Goal: Transaction & Acquisition: Purchase product/service

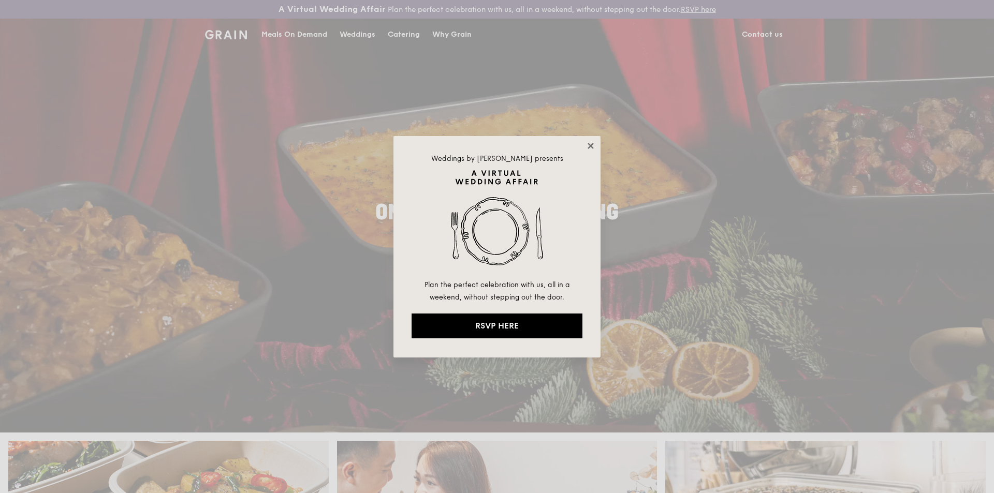
click at [590, 143] on icon at bounding box center [590, 145] width 9 height 9
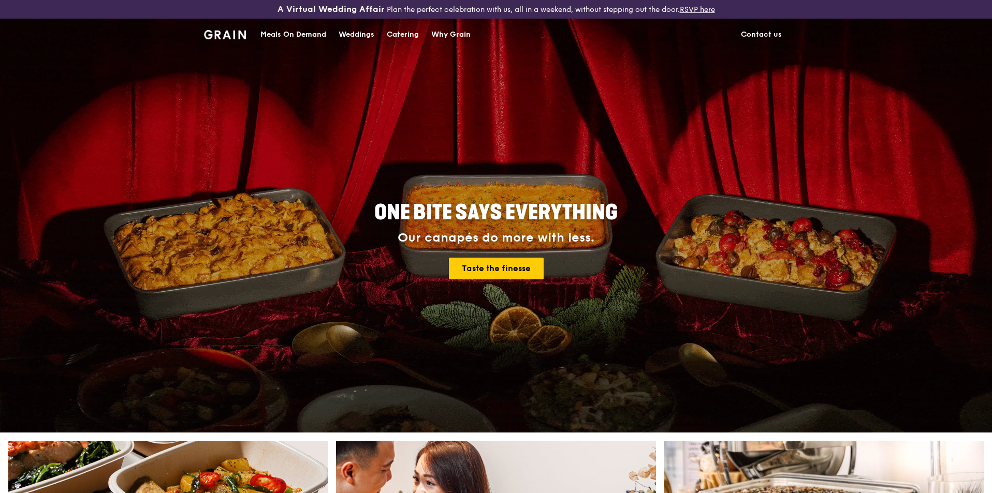
click at [283, 32] on div "Meals On Demand" at bounding box center [293, 34] width 66 height 31
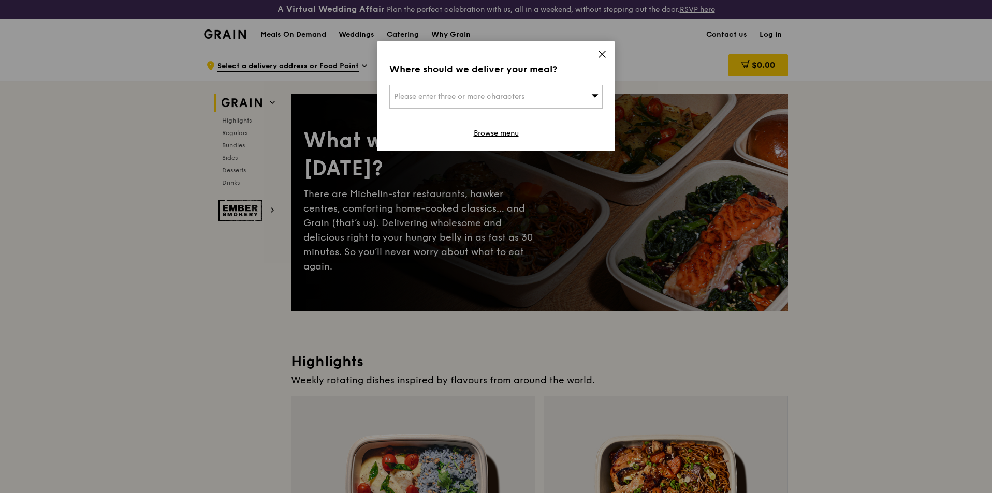
click at [575, 95] on div "Please enter three or more characters" at bounding box center [495, 97] width 213 height 24
click at [598, 54] on icon at bounding box center [601, 54] width 9 height 9
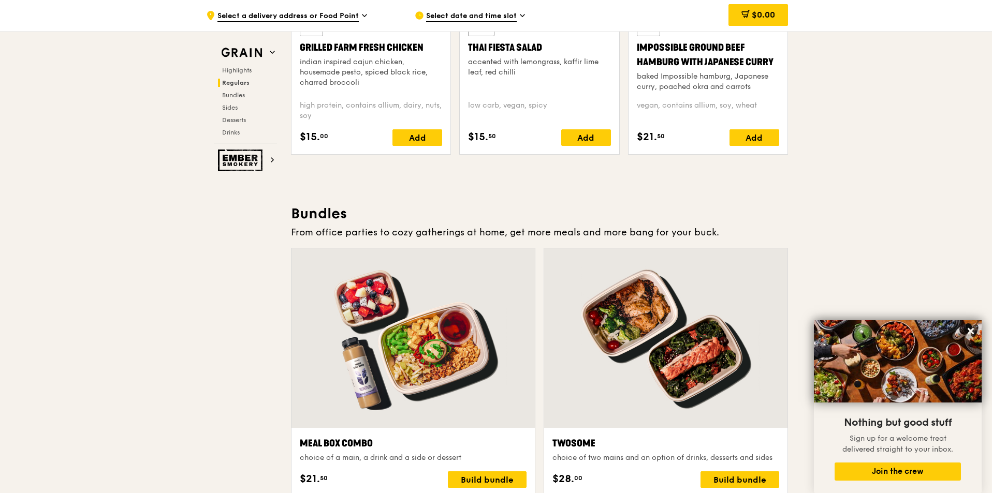
scroll to position [1346, 0]
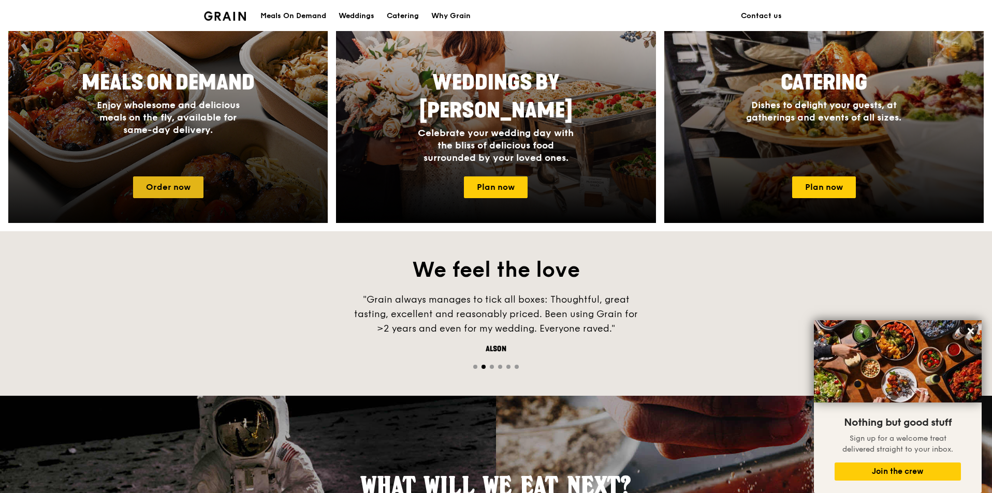
scroll to position [518, 0]
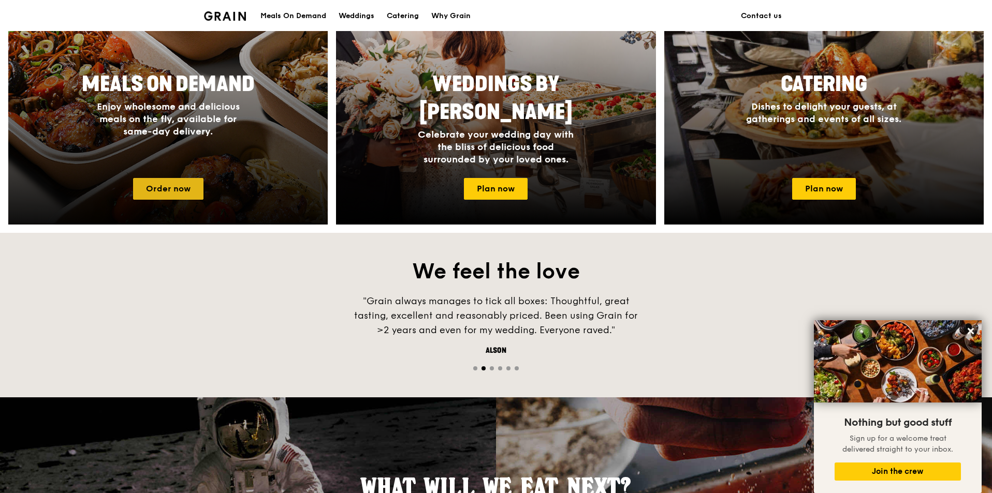
click at [162, 189] on link "Order now" at bounding box center [168, 189] width 70 height 22
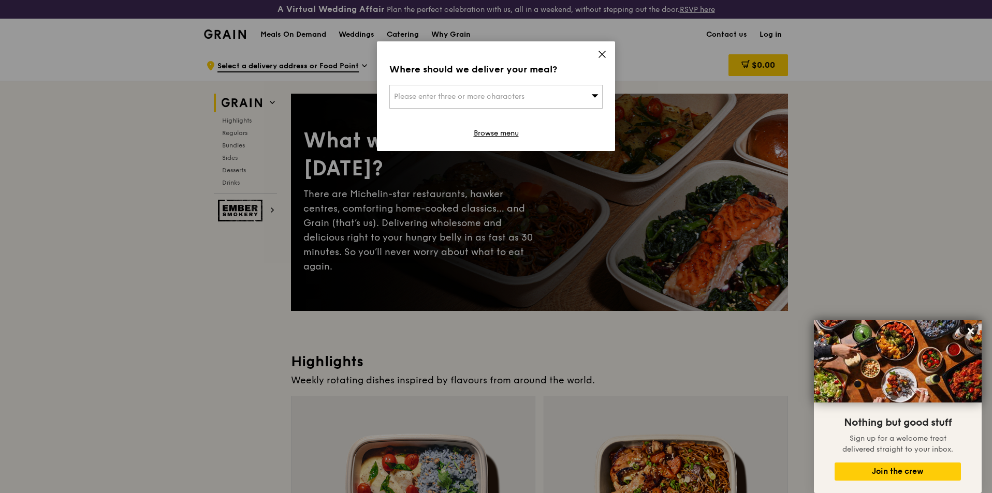
click at [603, 53] on icon at bounding box center [602, 54] width 6 height 6
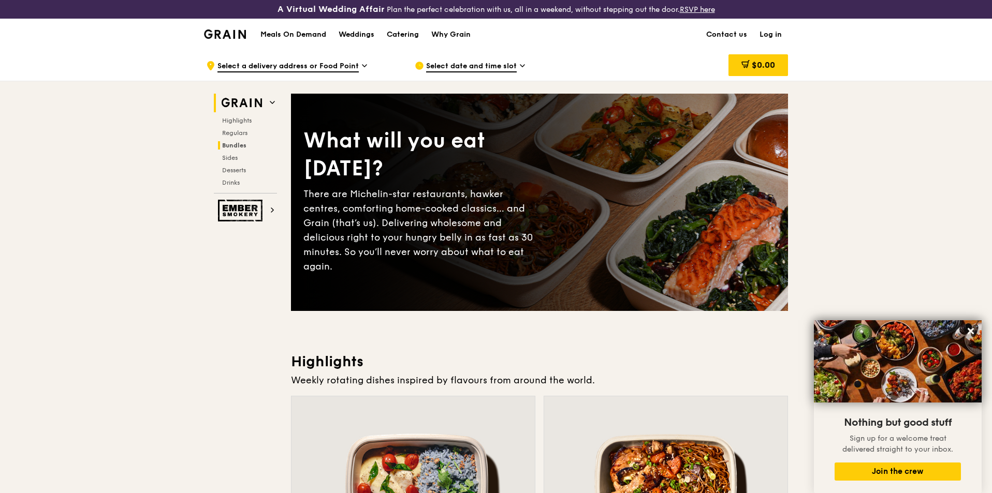
click at [234, 147] on span "Bundles" at bounding box center [234, 145] width 24 height 7
click at [311, 34] on h1 "Meals On Demand" at bounding box center [293, 35] width 66 height 10
click at [351, 65] on span "Select a delivery address or Food Point" at bounding box center [287, 66] width 141 height 11
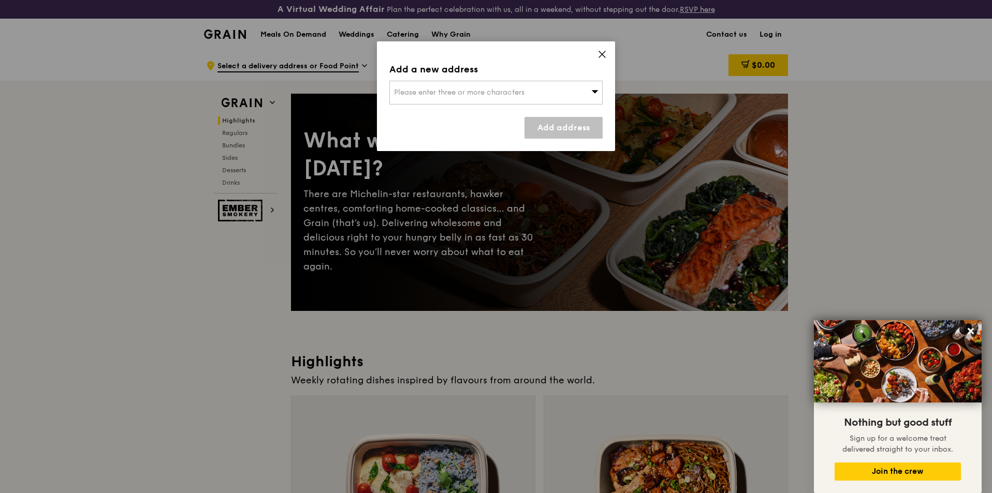
click at [456, 89] on div "Please enter three or more characters" at bounding box center [495, 93] width 213 height 24
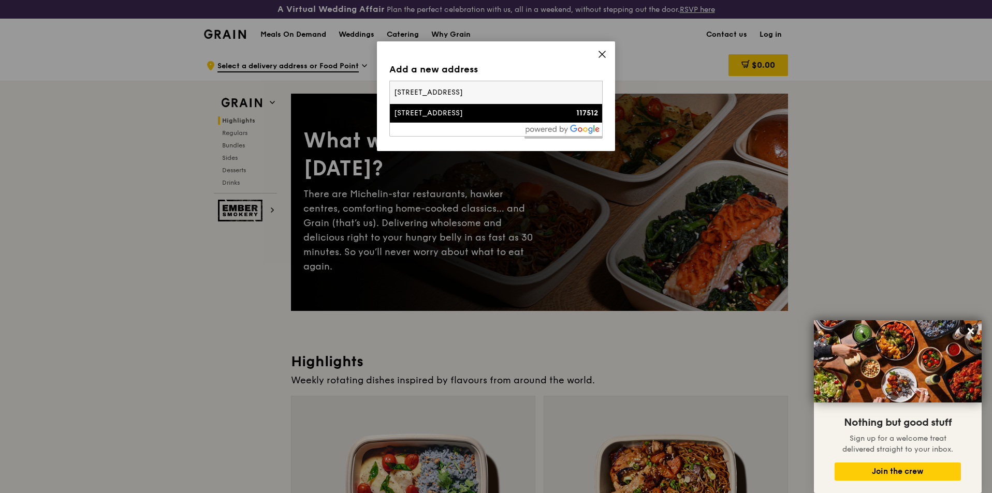
type input "30 Science Park Road, Singapore 117512"
click at [488, 114] on div "[STREET_ADDRESS]" at bounding box center [470, 113] width 153 height 10
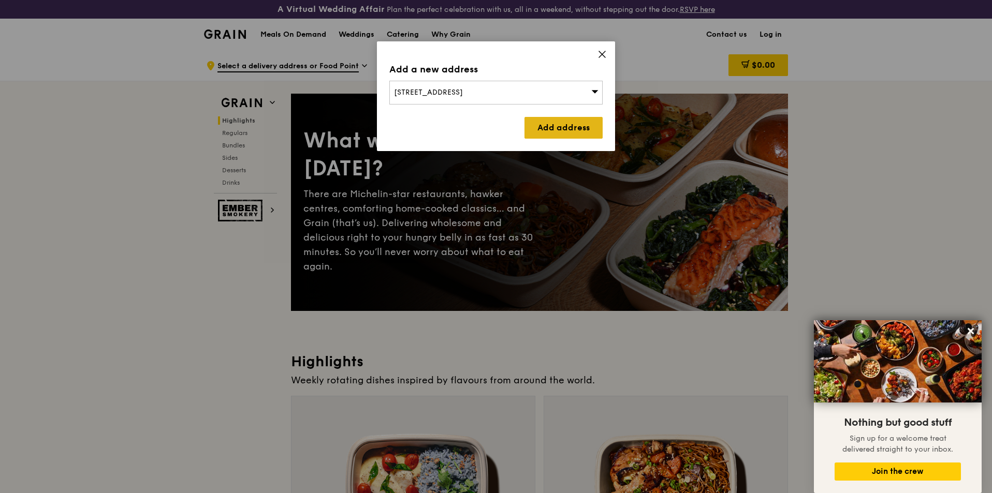
click at [564, 124] on link "Add address" at bounding box center [563, 128] width 78 height 22
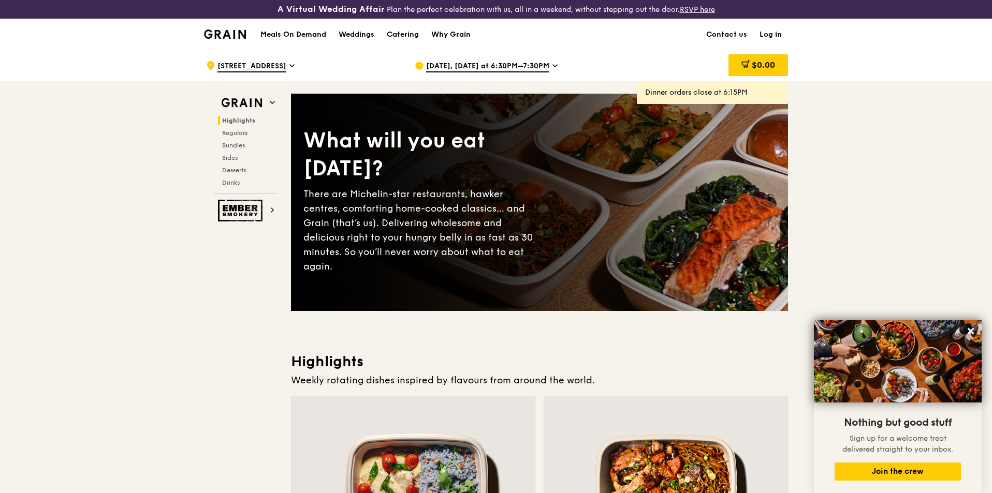
click at [530, 63] on span "Oct 6, Today at 6:30PM–7:30PM" at bounding box center [487, 66] width 123 height 11
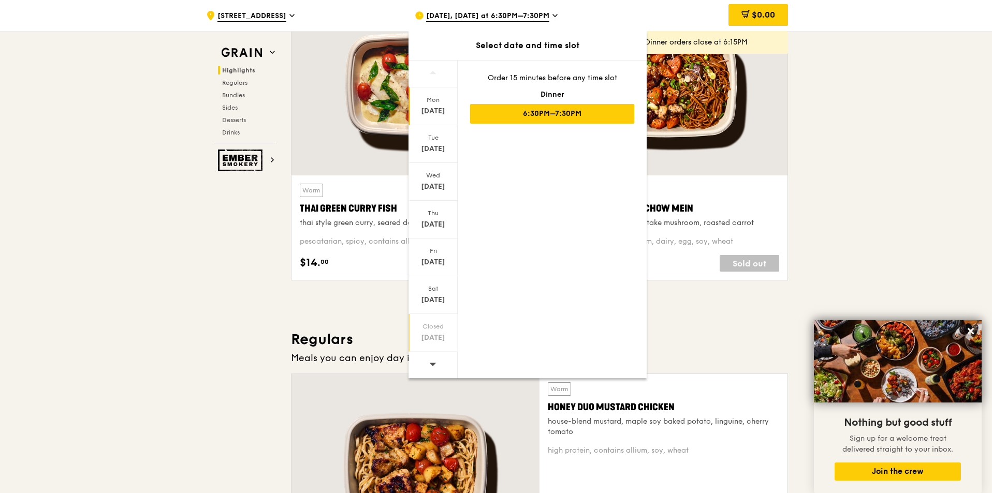
scroll to position [414, 0]
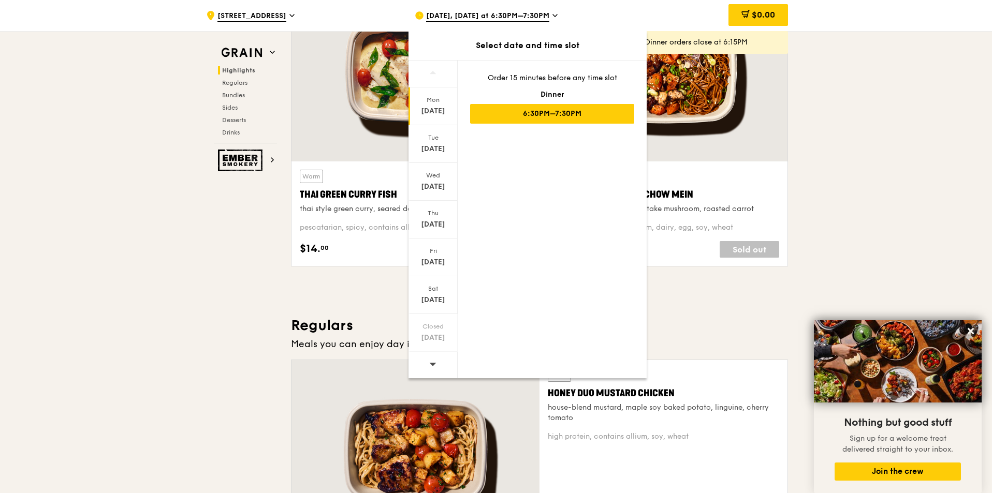
click at [437, 362] on div at bounding box center [432, 365] width 49 height 26
click at [437, 367] on div at bounding box center [432, 365] width 49 height 26
click at [436, 367] on icon at bounding box center [432, 364] width 7 height 8
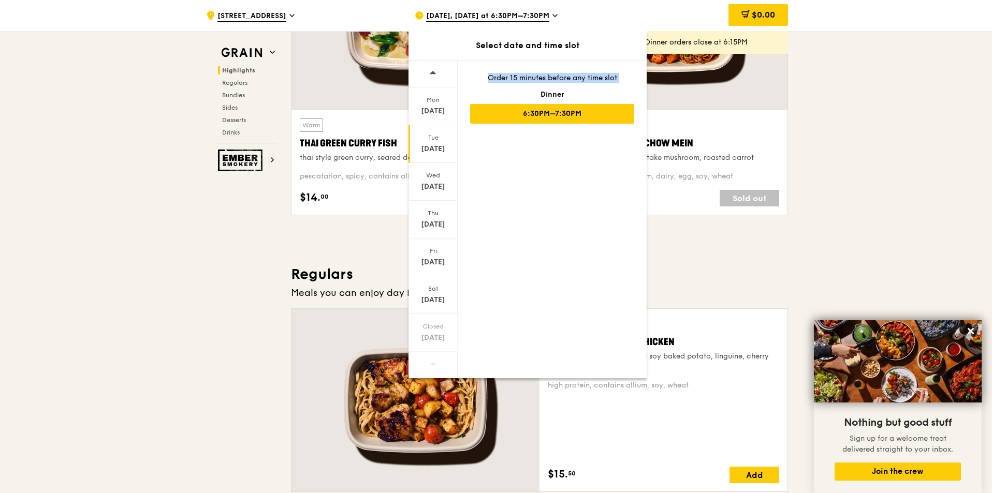
scroll to position [466, 0]
drag, startPoint x: 436, startPoint y: 291, endPoint x: 434, endPoint y: 258, distance: 33.7
click at [434, 258] on div "Mon Oct 13 Tue Oct 14 Wed Oct 15 Thu Oct 16 Fri Oct 17 Sat Oct 18 Closed Oct 19" at bounding box center [432, 220] width 49 height 318
click at [434, 258] on div "Oct 17" at bounding box center [433, 262] width 46 height 10
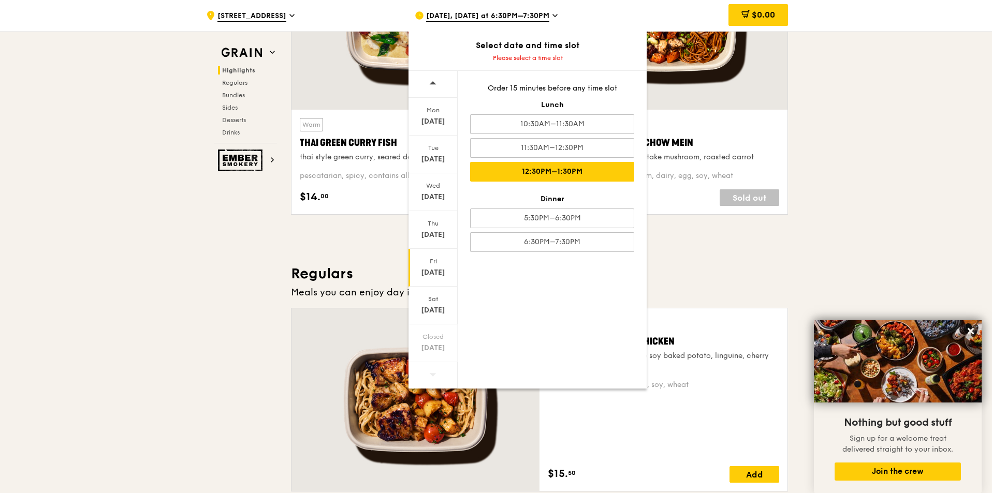
click at [596, 170] on div "12:30PM–1:30PM" at bounding box center [552, 172] width 164 height 20
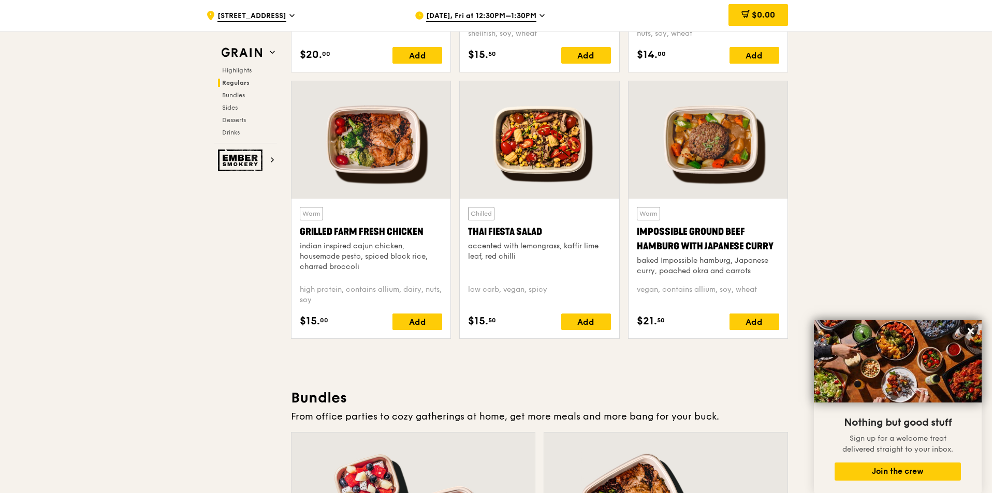
scroll to position [1139, 0]
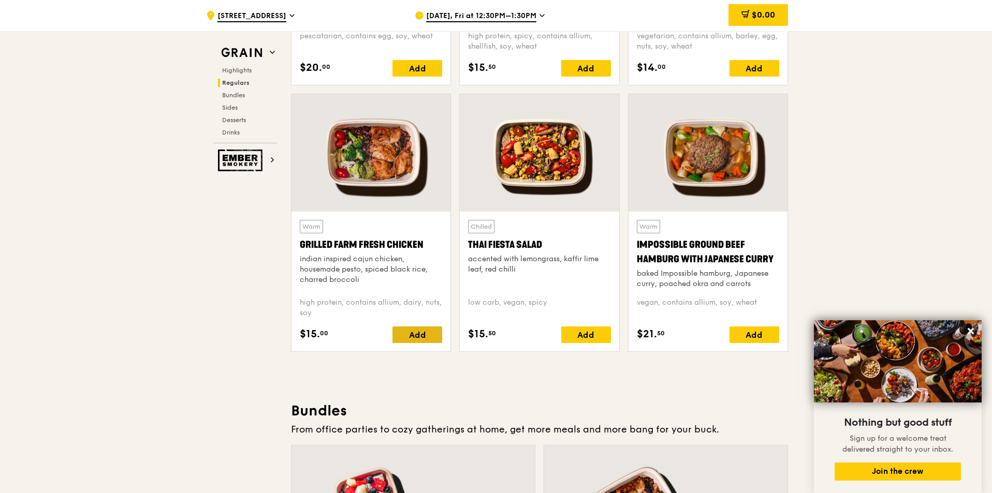
click at [415, 333] on div "Add" at bounding box center [417, 335] width 50 height 17
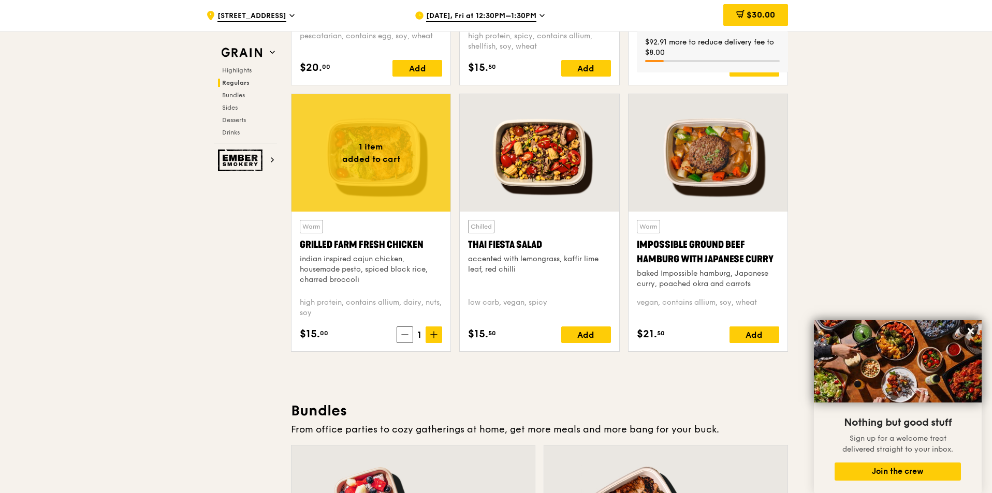
click at [753, 16] on span "$30.00" at bounding box center [760, 15] width 28 height 10
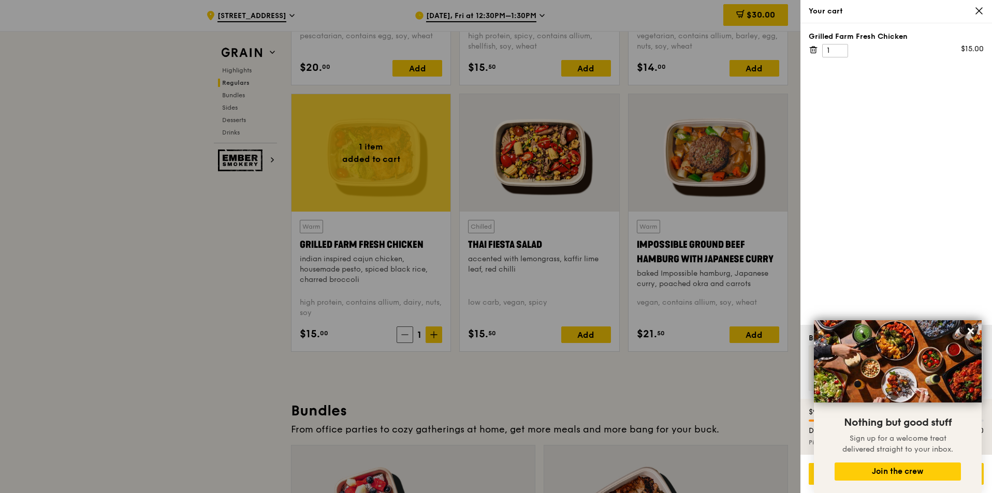
click at [755, 16] on div at bounding box center [496, 246] width 992 height 493
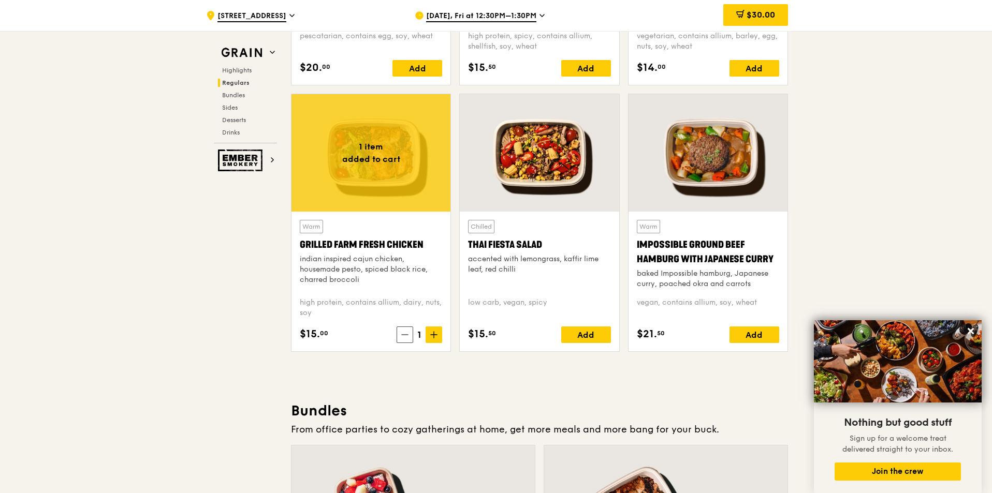
click at [755, 16] on span "$30.00" at bounding box center [760, 15] width 28 height 10
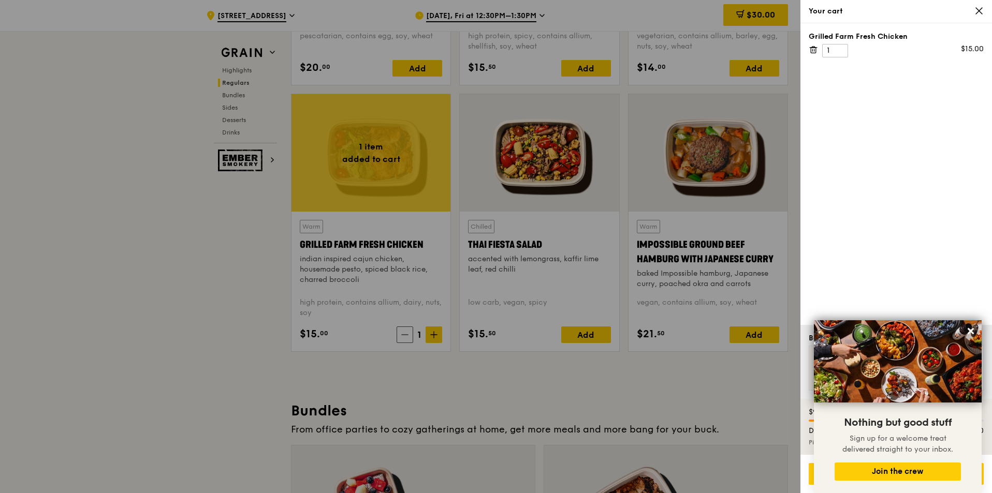
click at [869, 143] on div "Grilled Farm Fresh Chicken 1 $15.00" at bounding box center [896, 174] width 192 height 302
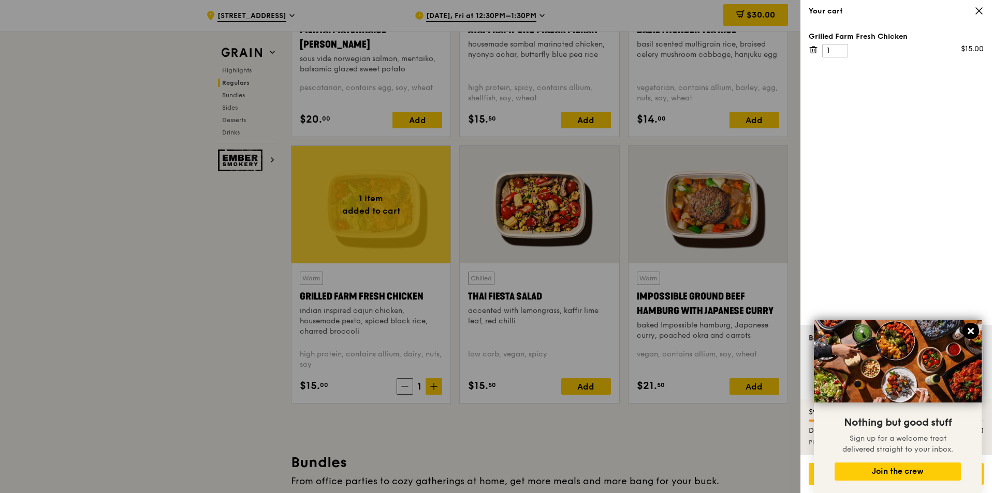
click at [970, 331] on icon at bounding box center [971, 331] width 6 height 6
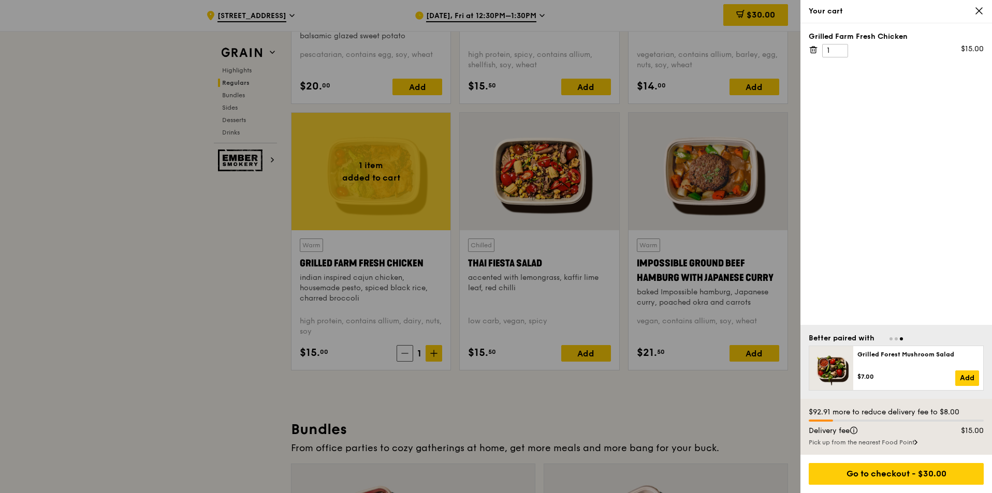
scroll to position [1139, 0]
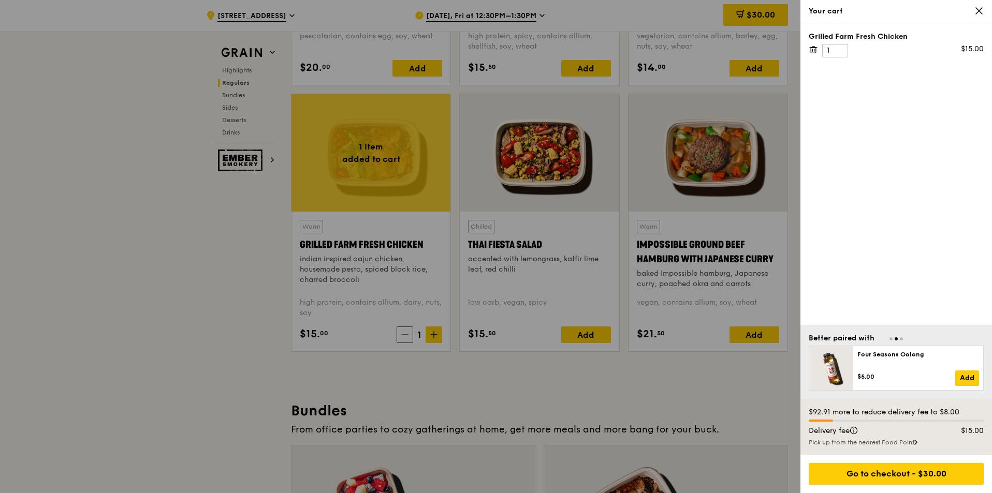
click at [910, 441] on div "Pick up from the nearest Food Point" at bounding box center [896, 442] width 175 height 8
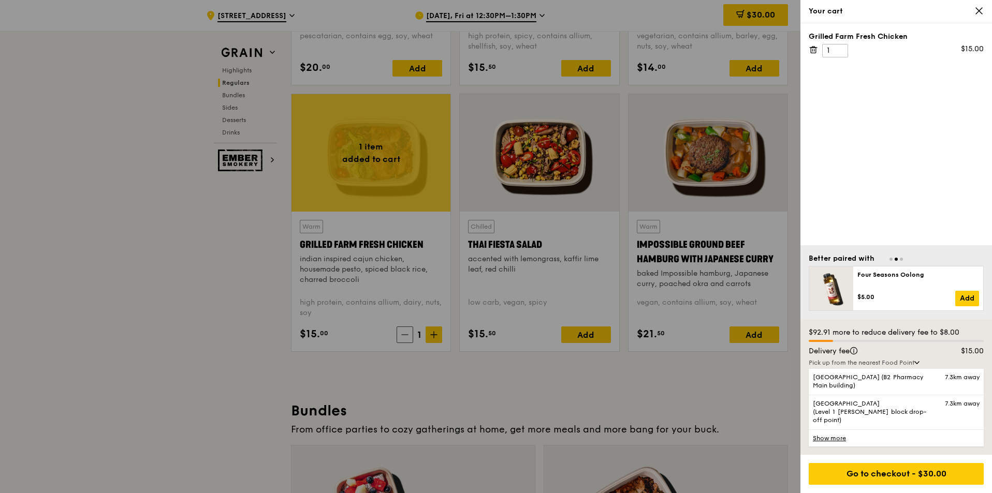
click at [139, 114] on div at bounding box center [496, 246] width 992 height 493
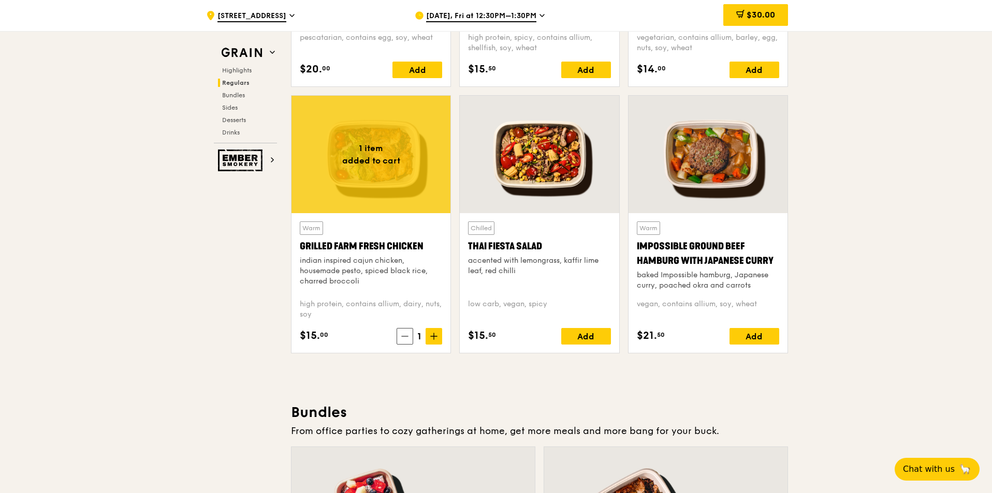
scroll to position [1087, 0]
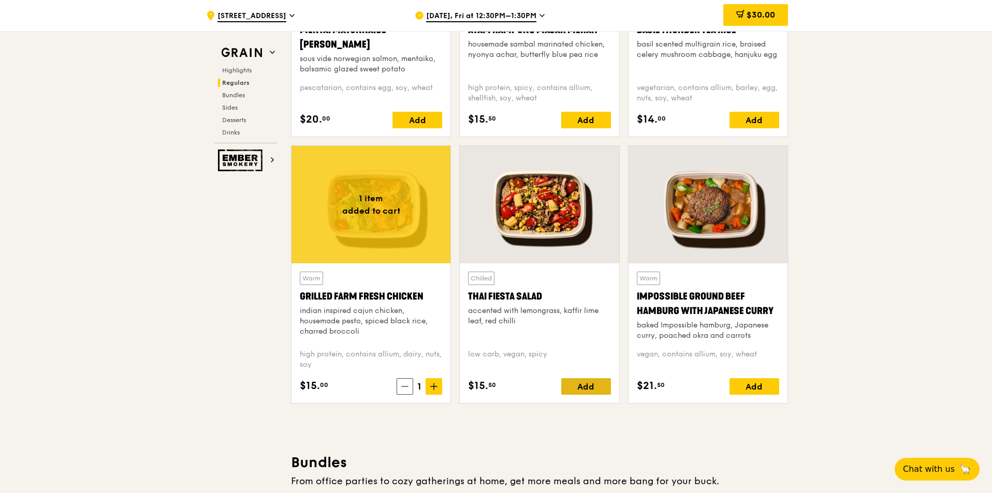
click at [585, 382] on div "Add" at bounding box center [586, 386] width 50 height 17
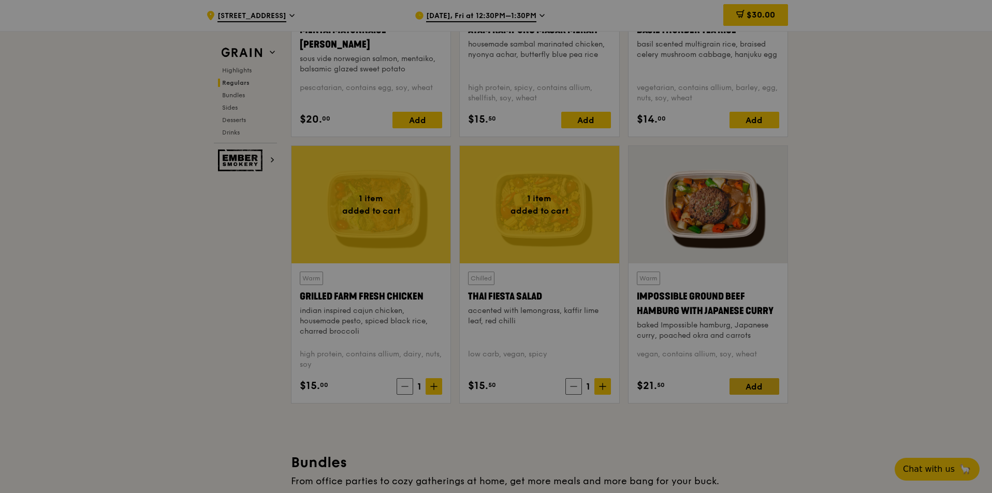
click at [749, 391] on div at bounding box center [496, 246] width 992 height 493
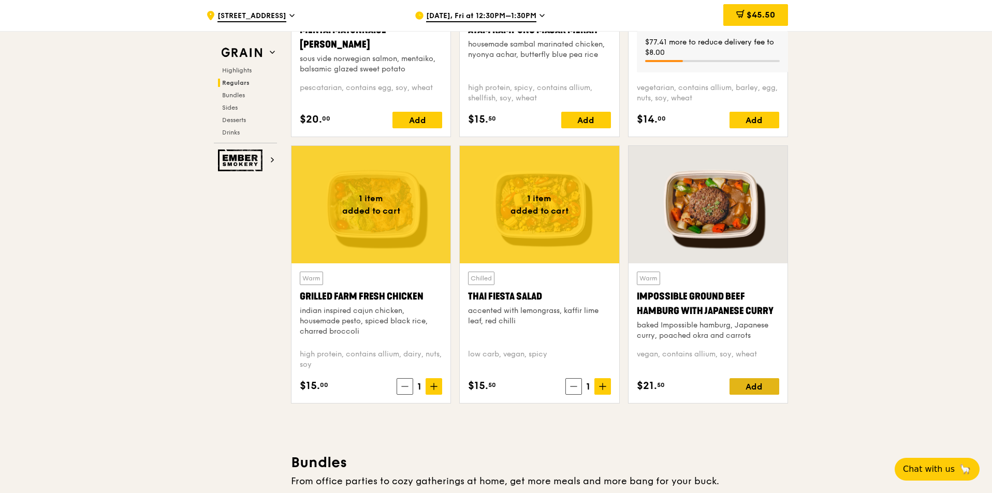
click at [749, 387] on div "Add" at bounding box center [754, 386] width 50 height 17
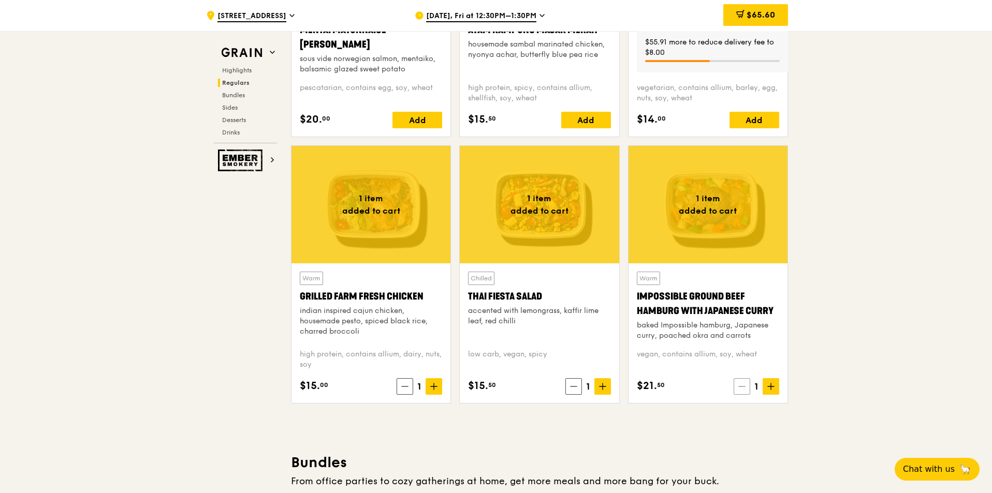
click at [741, 384] on icon at bounding box center [741, 386] width 7 height 7
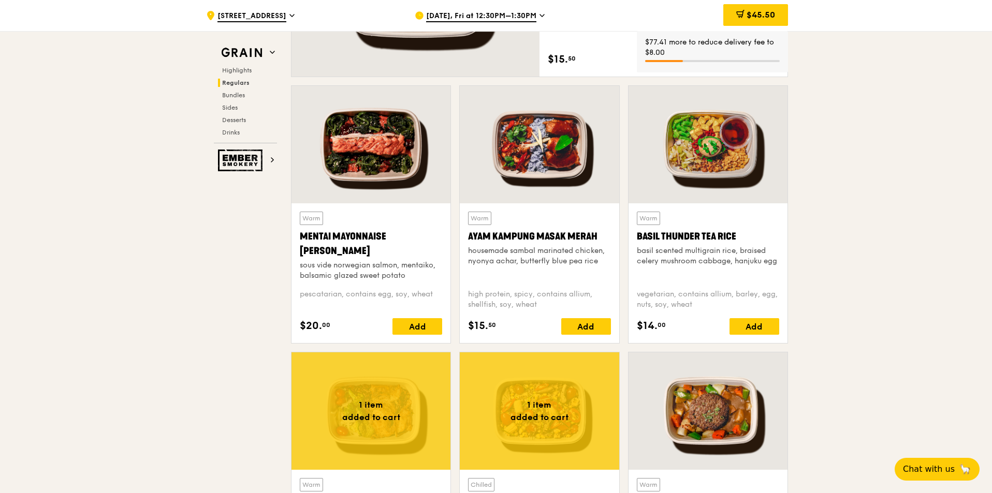
scroll to position [880, 0]
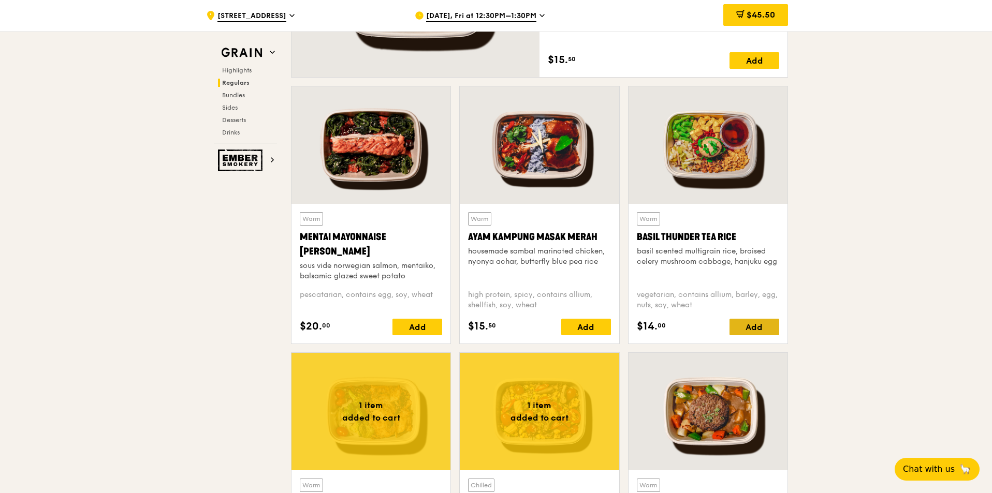
click at [747, 329] on div "Add" at bounding box center [754, 327] width 50 height 17
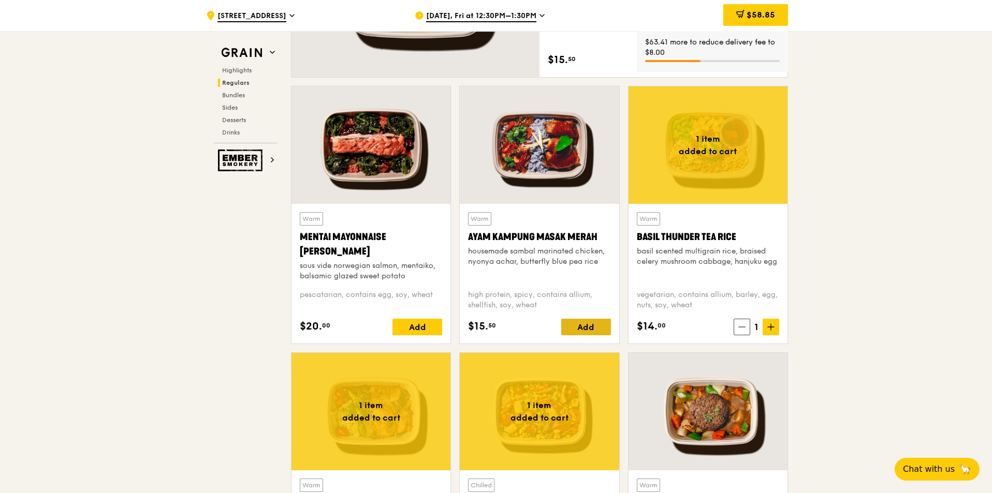
click at [583, 324] on div "Add" at bounding box center [586, 327] width 50 height 17
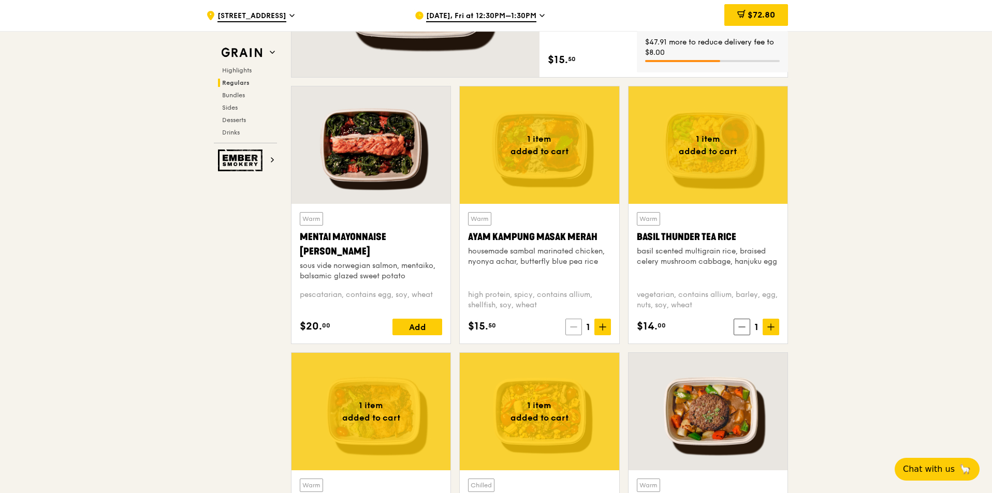
click at [570, 330] on icon at bounding box center [573, 327] width 7 height 7
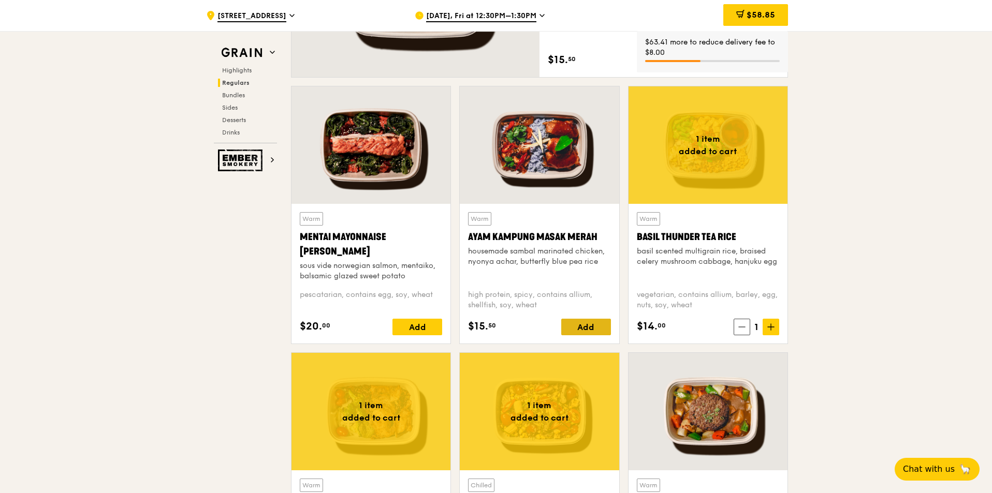
click at [575, 331] on div "Add" at bounding box center [586, 327] width 50 height 17
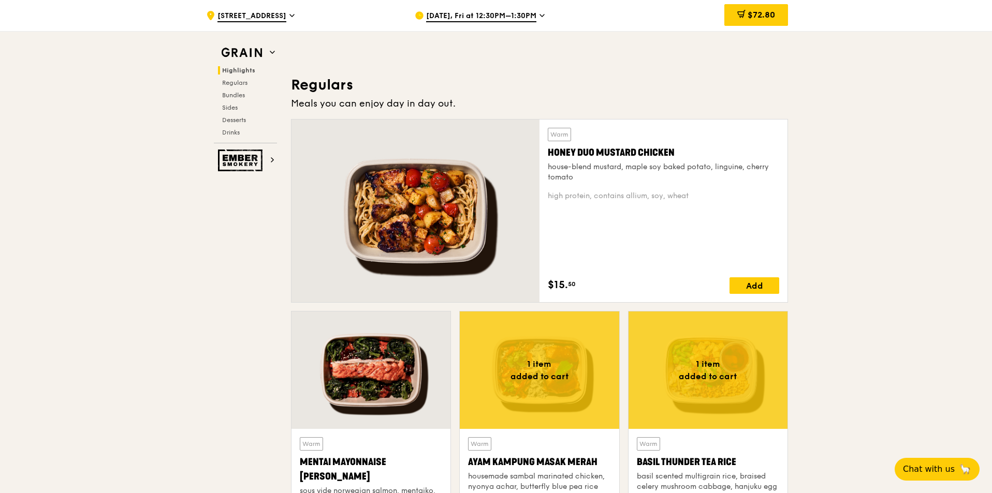
scroll to position [673, 0]
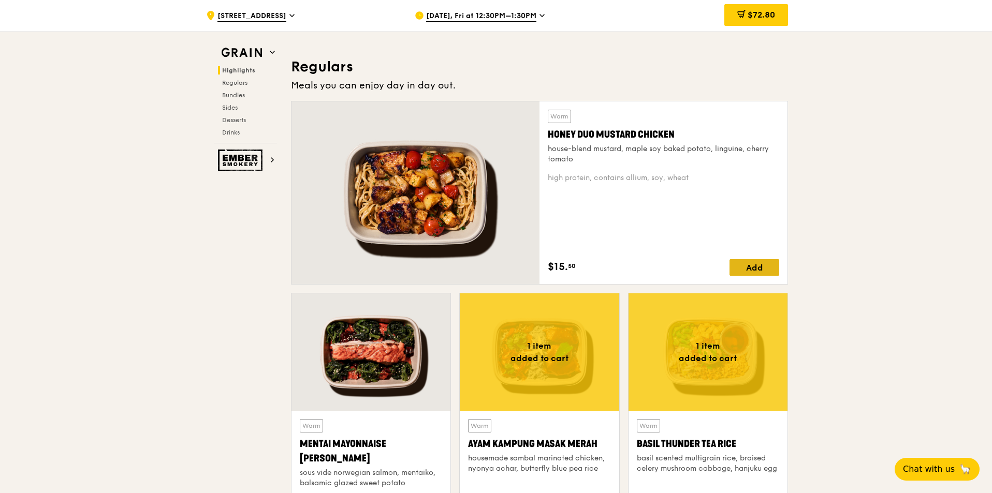
click at [763, 270] on div "Add" at bounding box center [754, 267] width 50 height 17
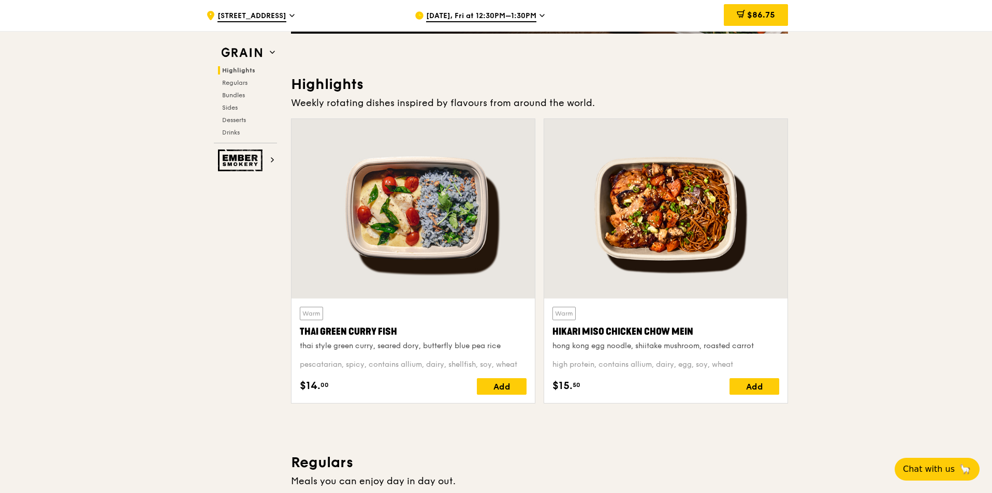
scroll to position [259, 0]
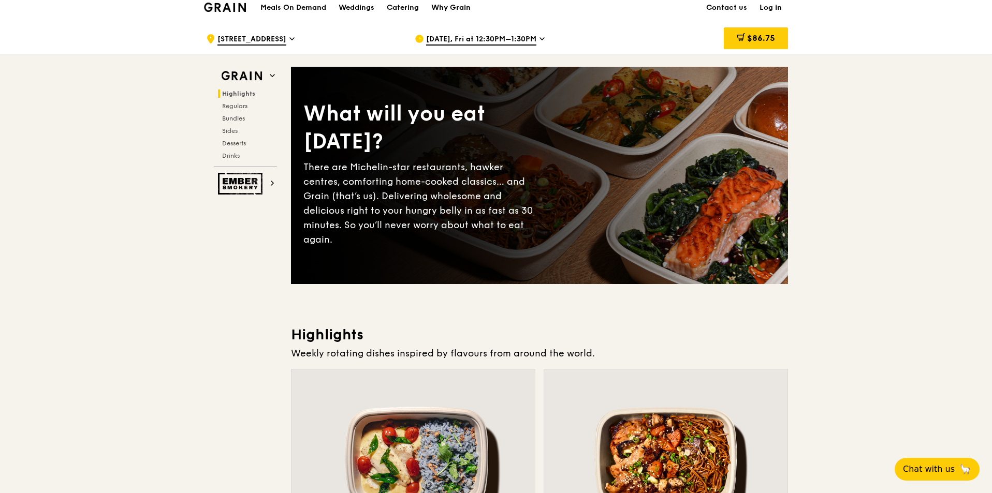
scroll to position [0, 0]
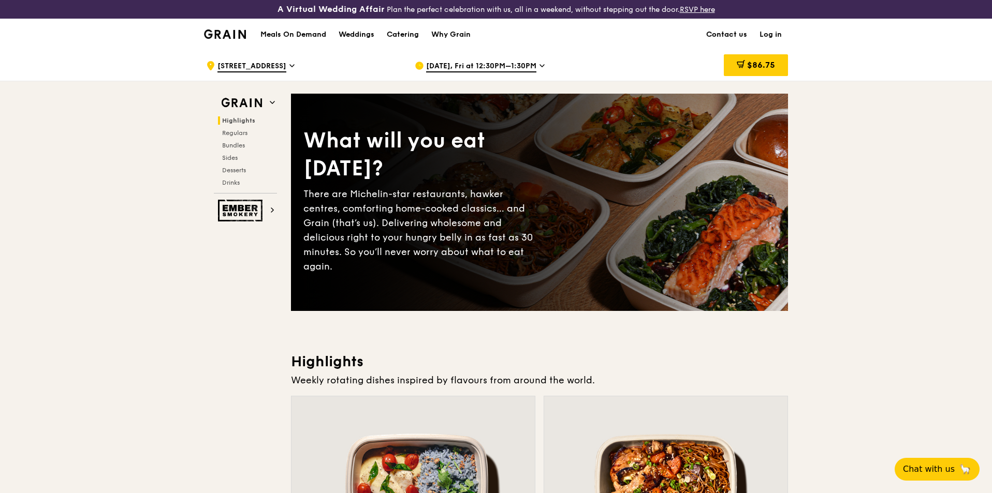
click at [712, 34] on link "Contact us" at bounding box center [726, 34] width 53 height 31
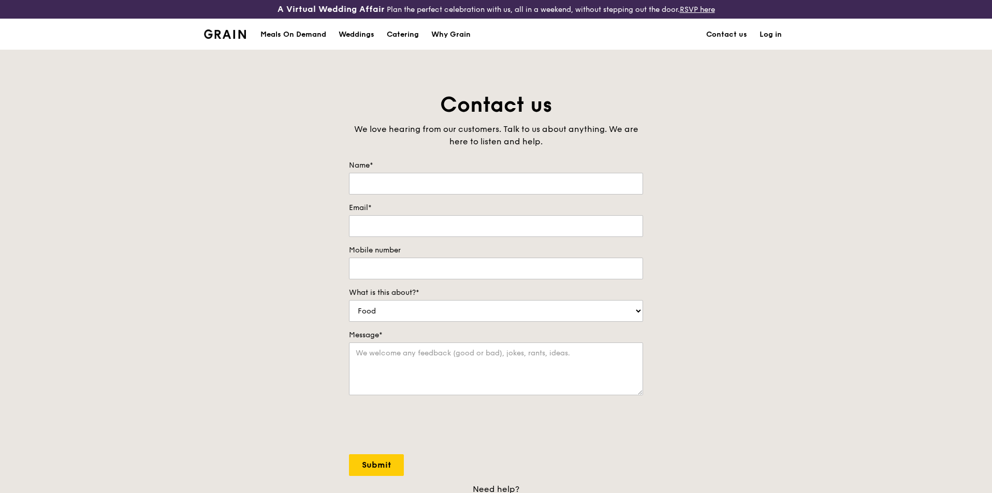
click at [220, 35] on img at bounding box center [225, 34] width 42 height 9
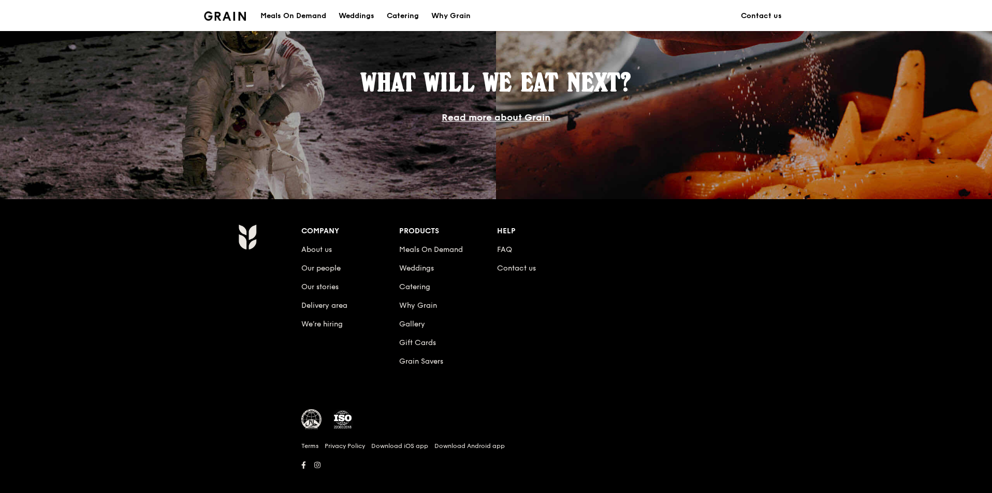
scroll to position [907, 0]
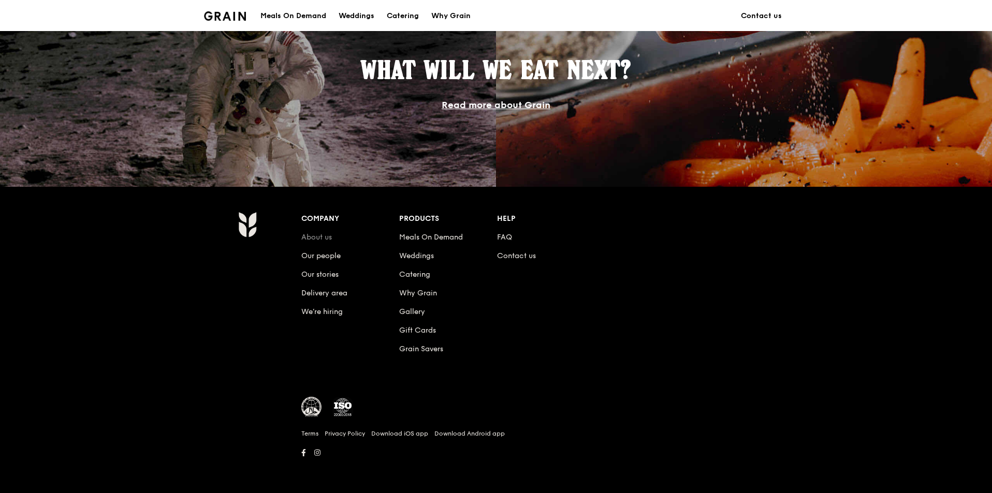
click at [323, 236] on link "About us" at bounding box center [316, 237] width 31 height 9
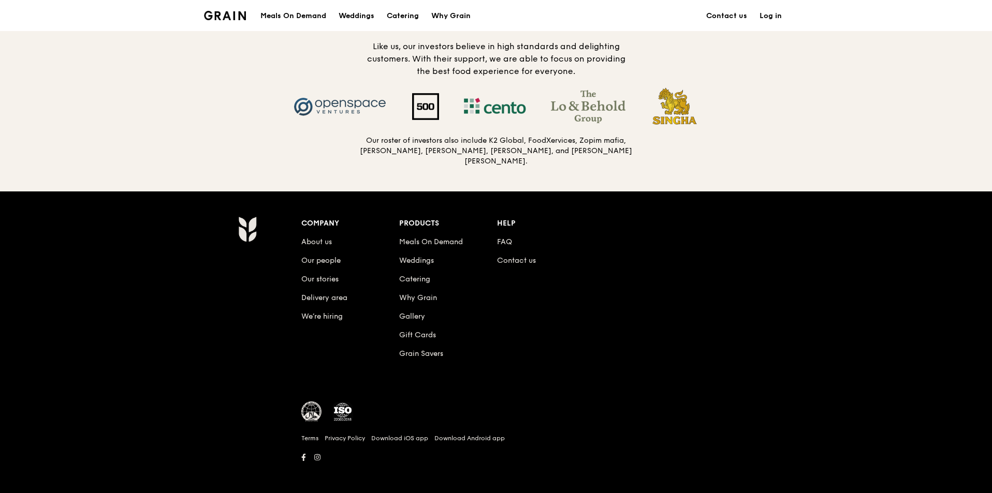
scroll to position [1070, 0]
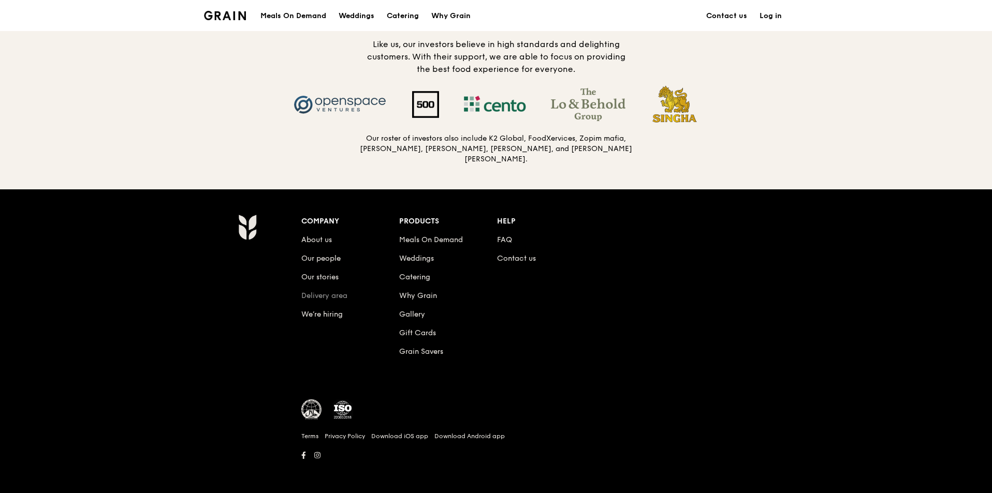
click at [334, 295] on link "Delivery area" at bounding box center [324, 295] width 46 height 9
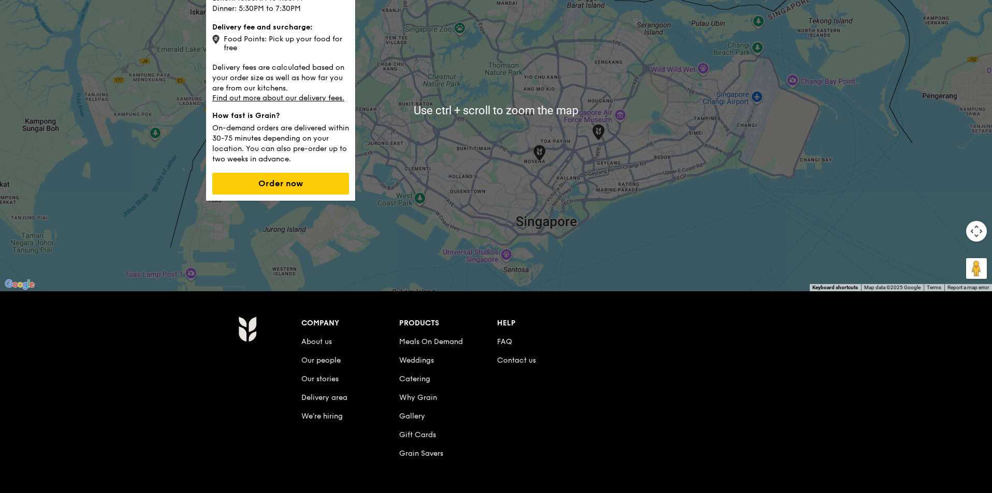
scroll to position [155, 0]
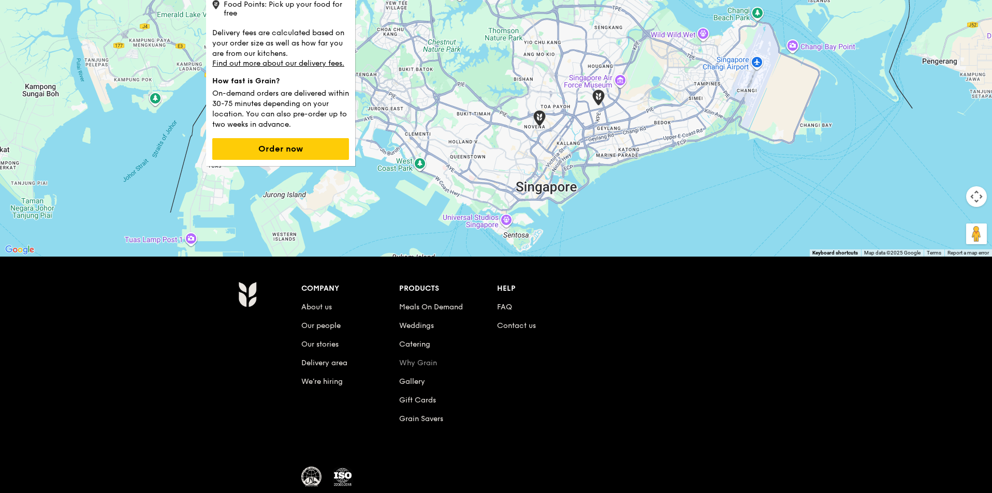
click at [415, 361] on link "Why Grain" at bounding box center [418, 363] width 38 height 9
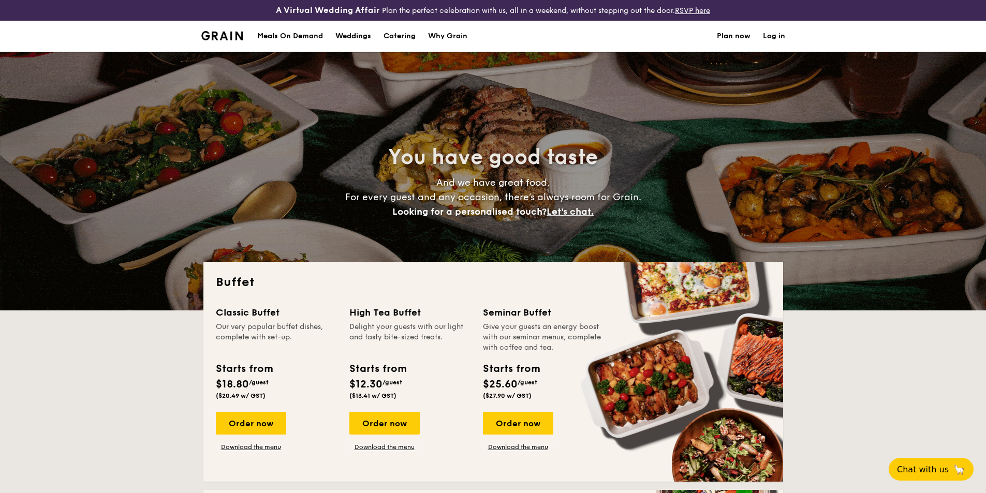
select select
click at [247, 420] on div "Order now" at bounding box center [251, 423] width 70 height 23
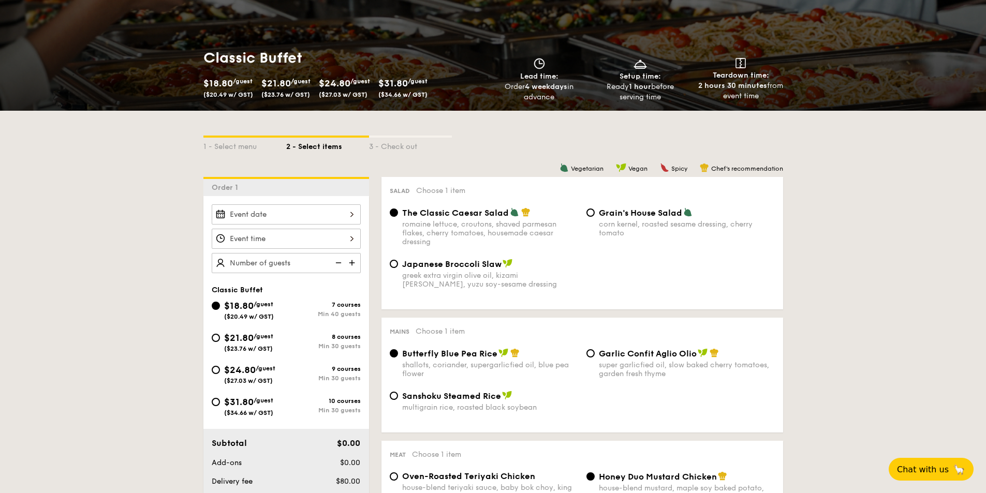
scroll to position [259, 0]
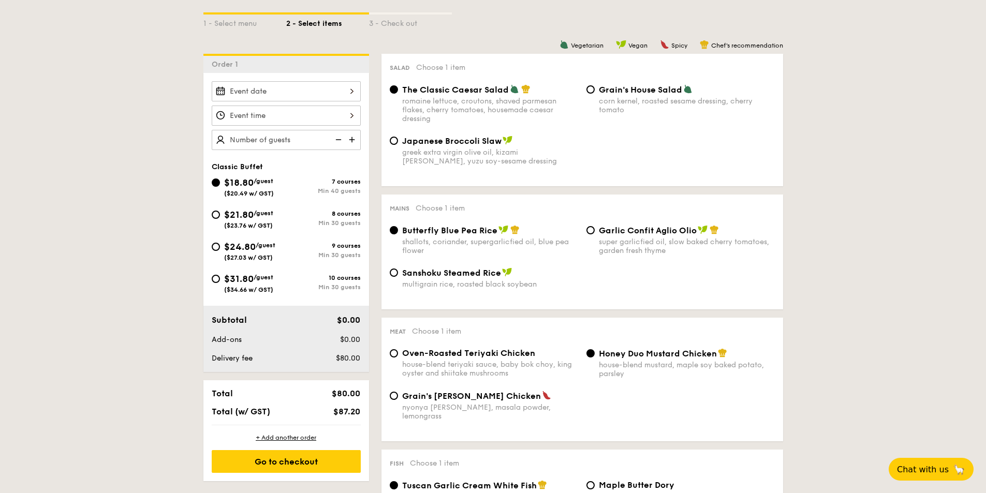
select select
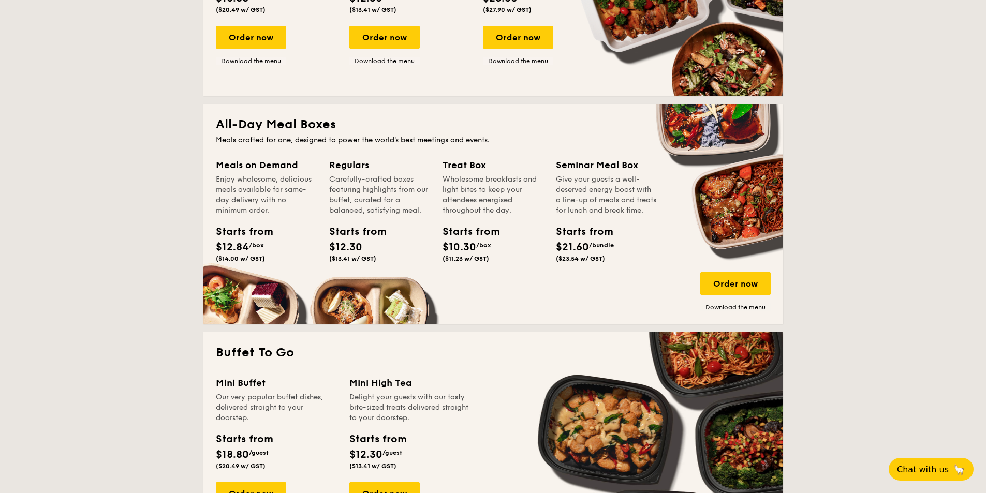
scroll to position [414, 0]
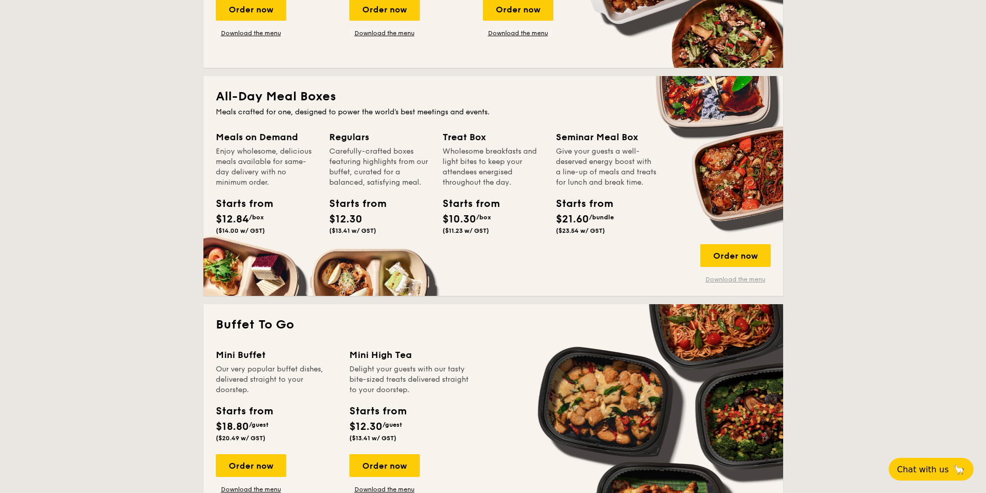
click at [739, 282] on link "Download the menu" at bounding box center [735, 279] width 70 height 8
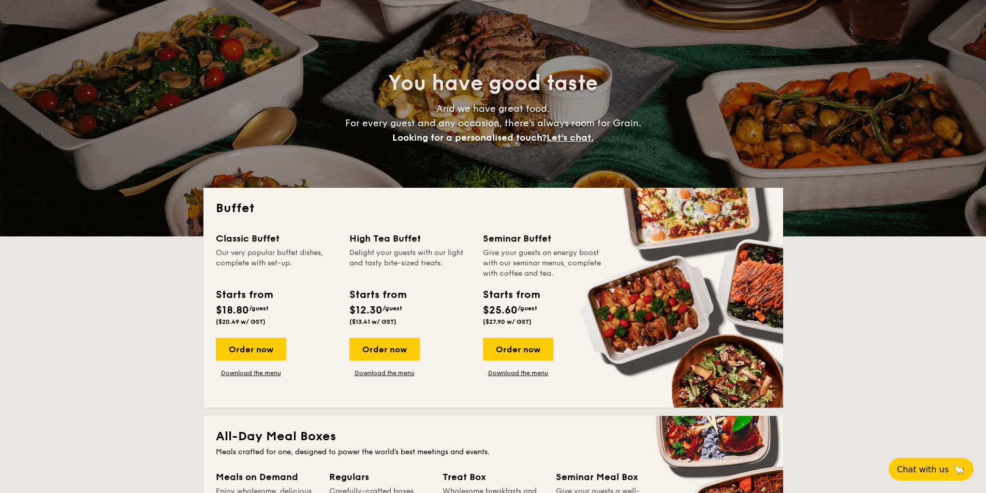
scroll to position [0, 0]
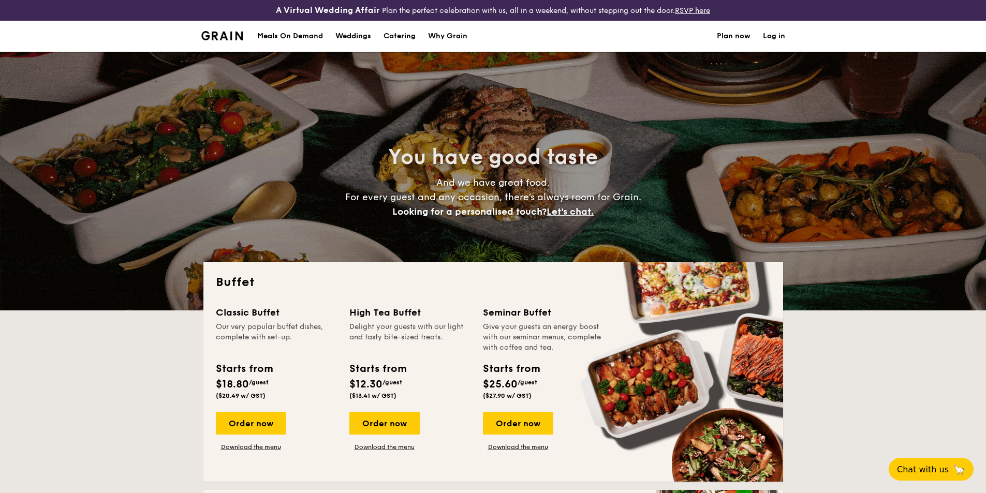
click at [295, 34] on div "Meals On Demand" at bounding box center [290, 36] width 66 height 31
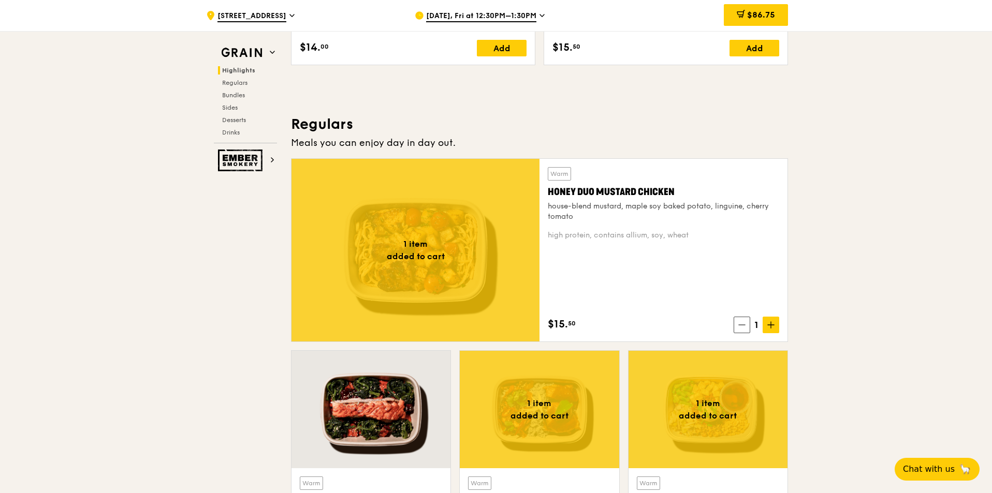
scroll to position [621, 0]
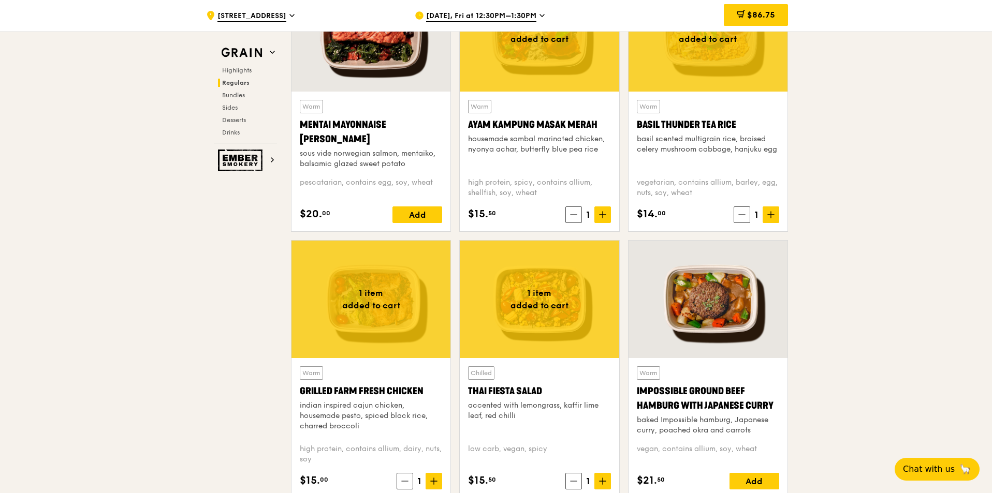
scroll to position [1139, 0]
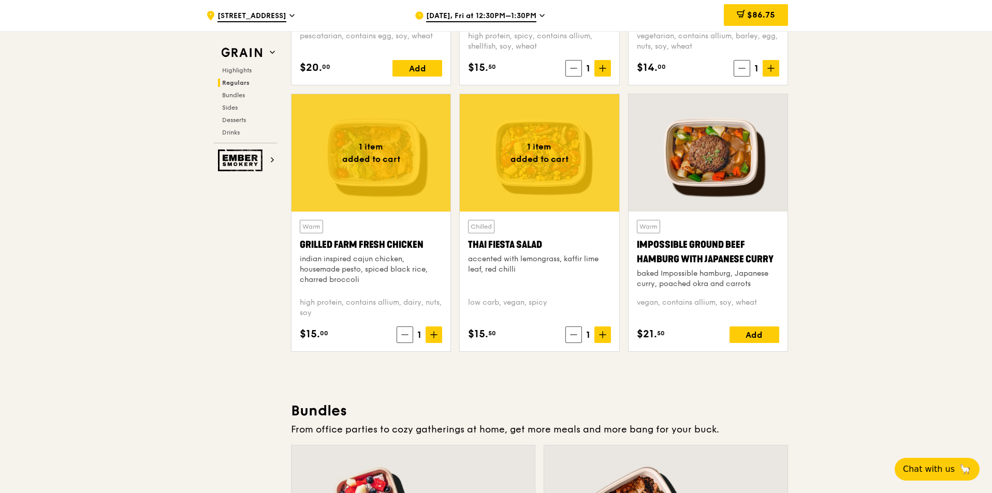
click at [563, 184] on div at bounding box center [539, 153] width 159 height 118
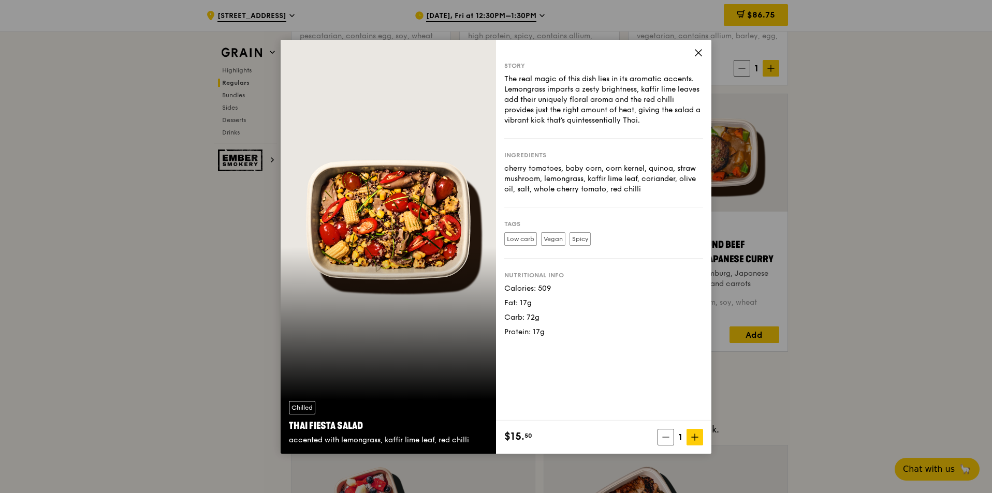
click at [697, 49] on icon at bounding box center [698, 52] width 9 height 9
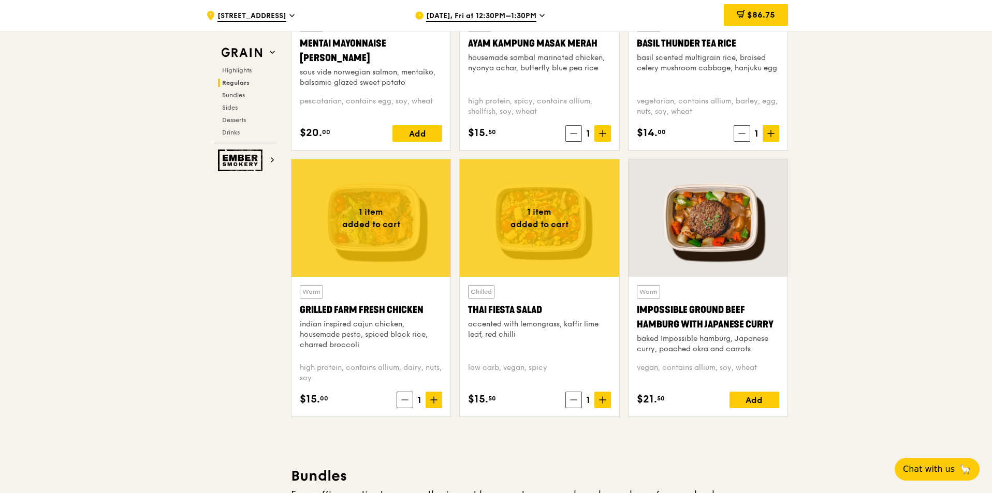
scroll to position [1083, 0]
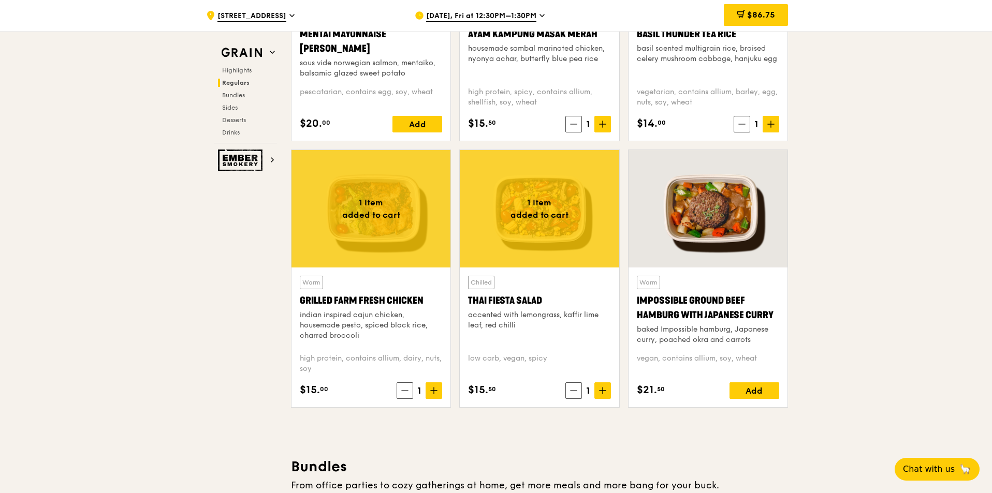
click at [373, 212] on div at bounding box center [370, 209] width 159 height 118
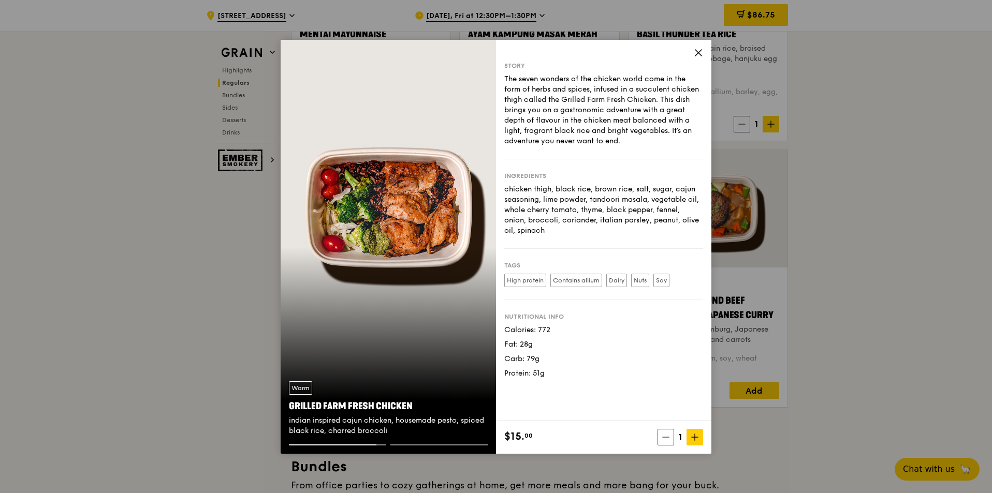
click at [697, 53] on icon at bounding box center [698, 53] width 6 height 6
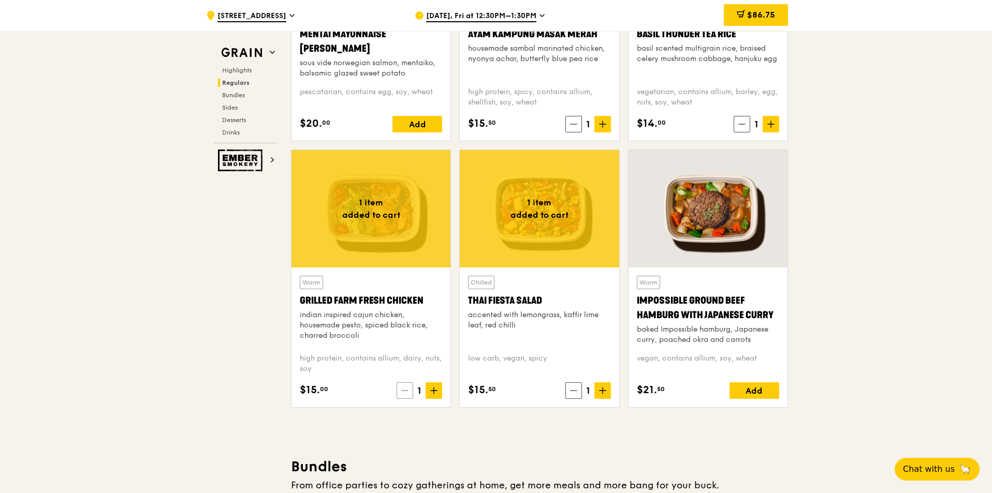
click at [404, 398] on span at bounding box center [405, 391] width 17 height 17
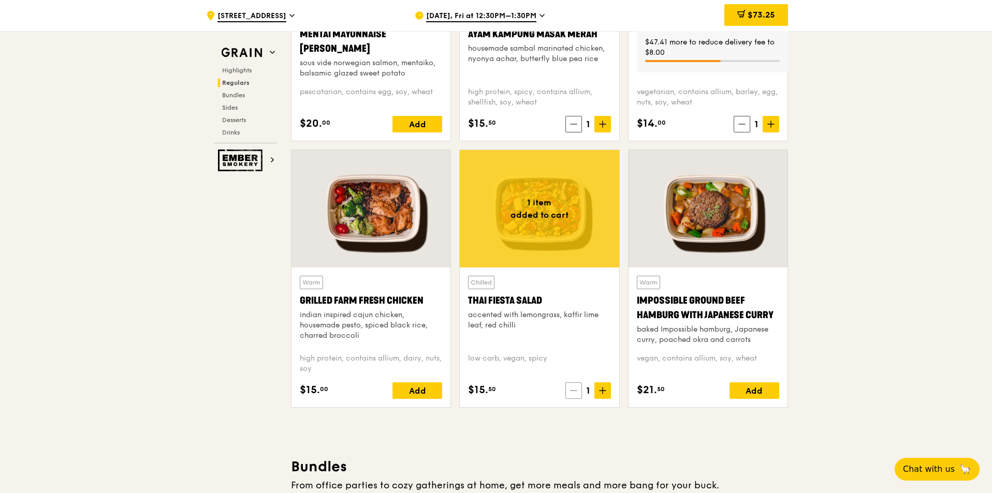
click at [574, 389] on icon at bounding box center [573, 390] width 7 height 7
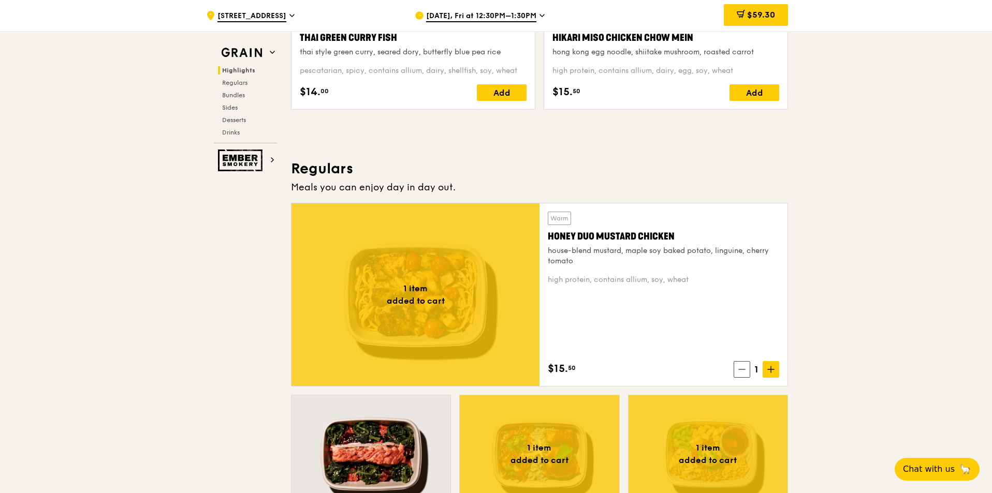
scroll to position [565, 0]
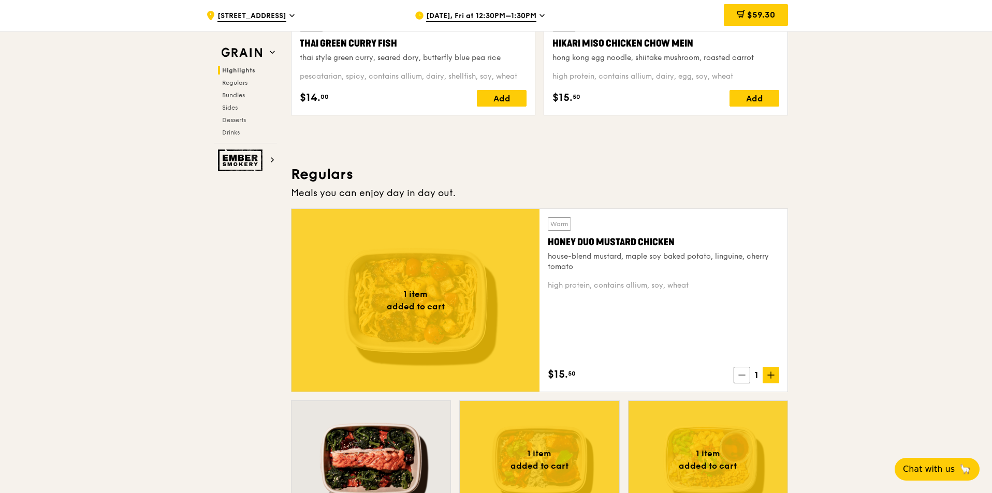
click at [445, 314] on div at bounding box center [415, 300] width 248 height 183
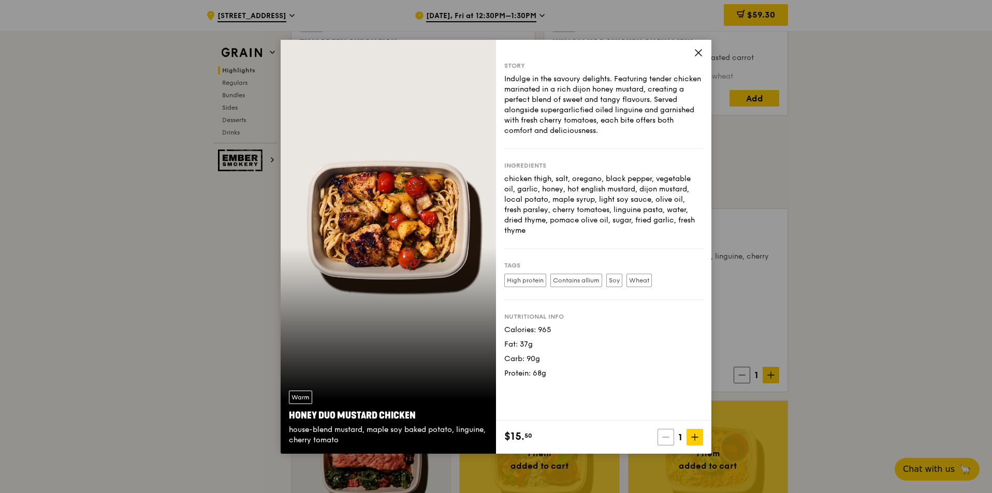
click at [658, 437] on span at bounding box center [665, 437] width 17 height 17
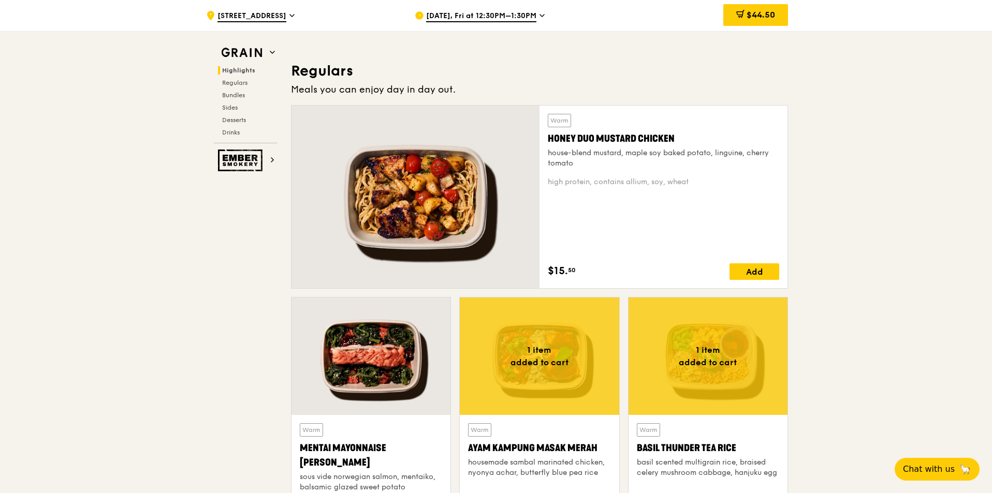
scroll to position [462, 0]
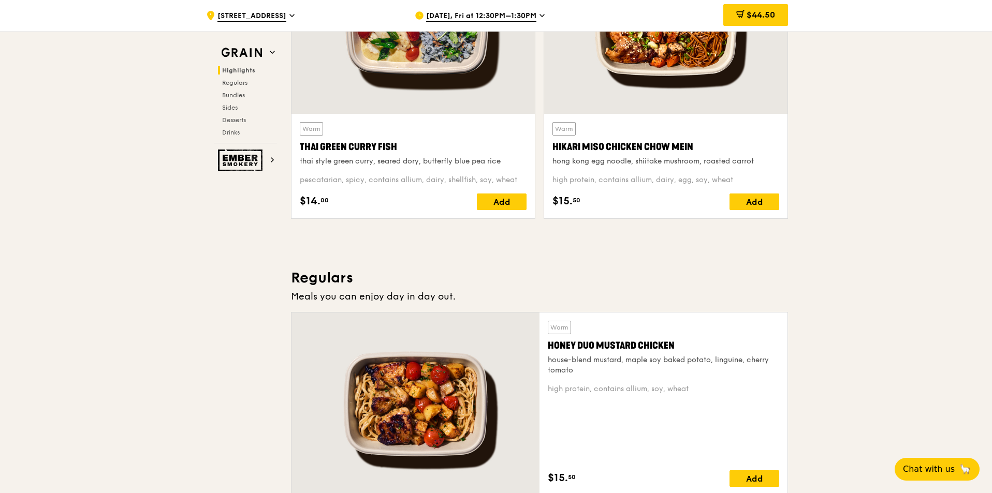
click at [769, 9] on div "$44.50" at bounding box center [755, 15] width 65 height 22
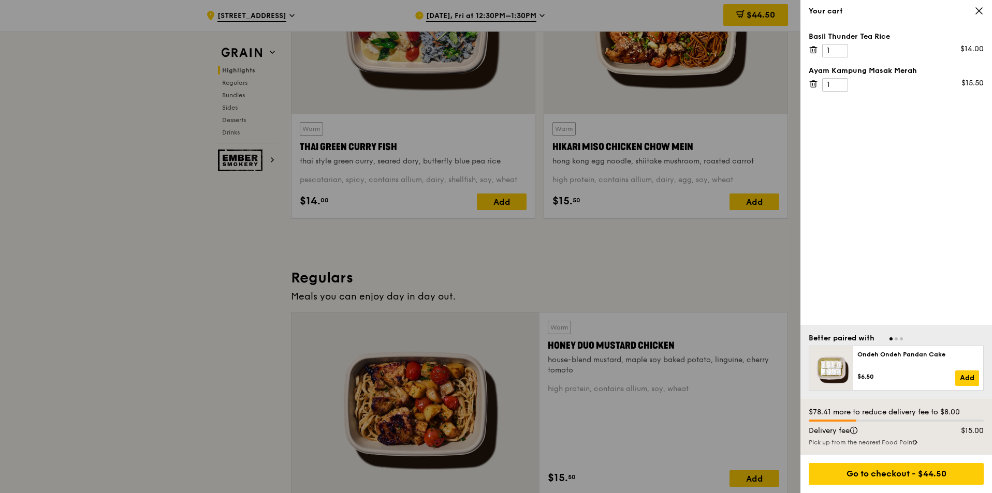
click at [913, 443] on div "Pick up from the nearest Food Point" at bounding box center [896, 442] width 175 height 8
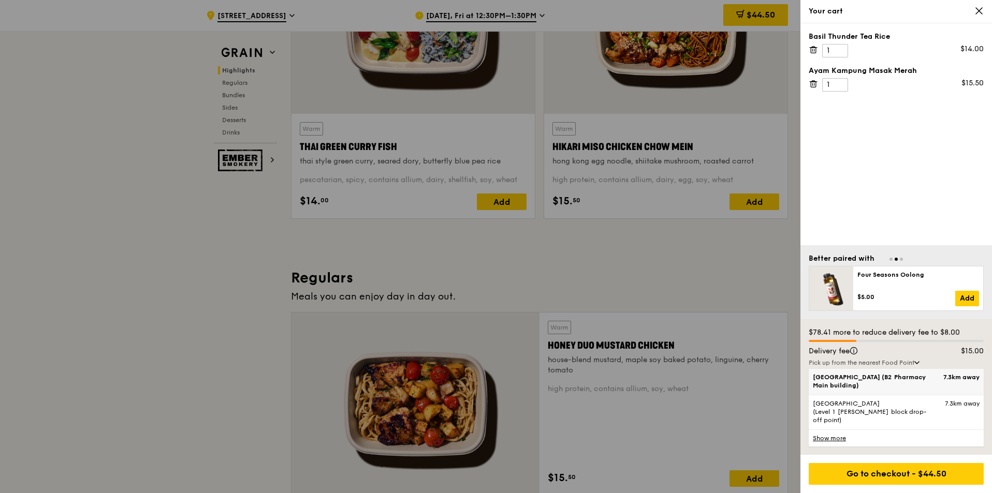
click at [848, 389] on span "[GEOGRAPHIC_DATA] (B2 Pharmacy Main building)" at bounding box center [875, 381] width 125 height 17
click at [0, 0] on input "[GEOGRAPHIC_DATA] (B2 Pharmacy Main building) 7.3km away" at bounding box center [0, 0] width 0 height 0
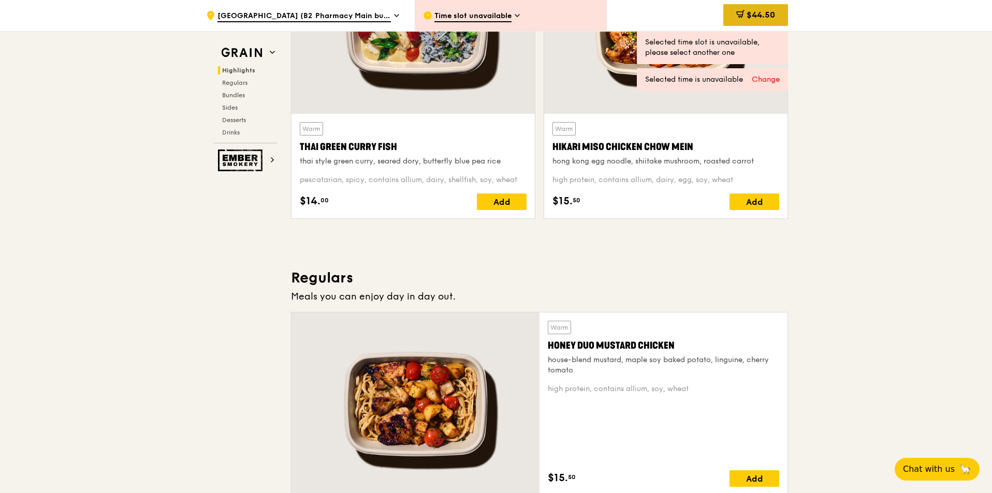
click at [756, 13] on span "$44.50" at bounding box center [760, 15] width 28 height 10
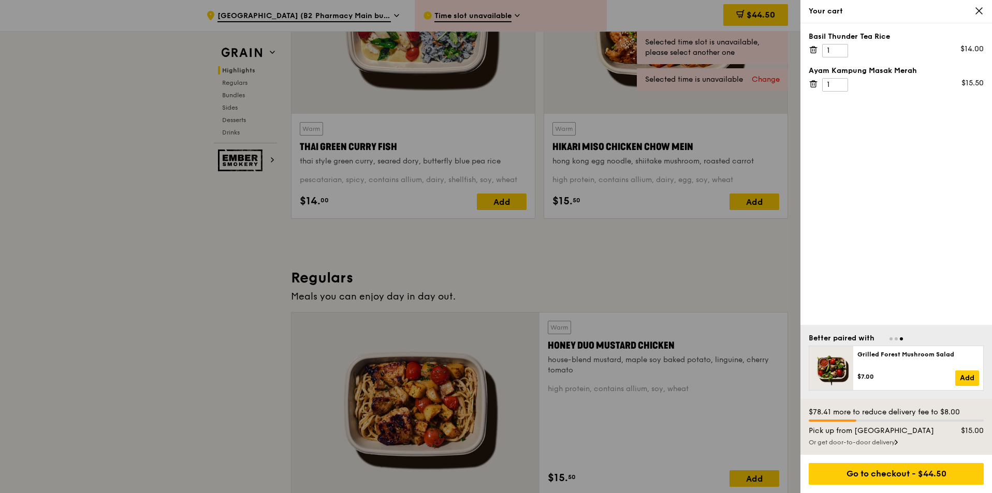
click at [891, 444] on div "Or get door-to-door delivery" at bounding box center [896, 442] width 175 height 8
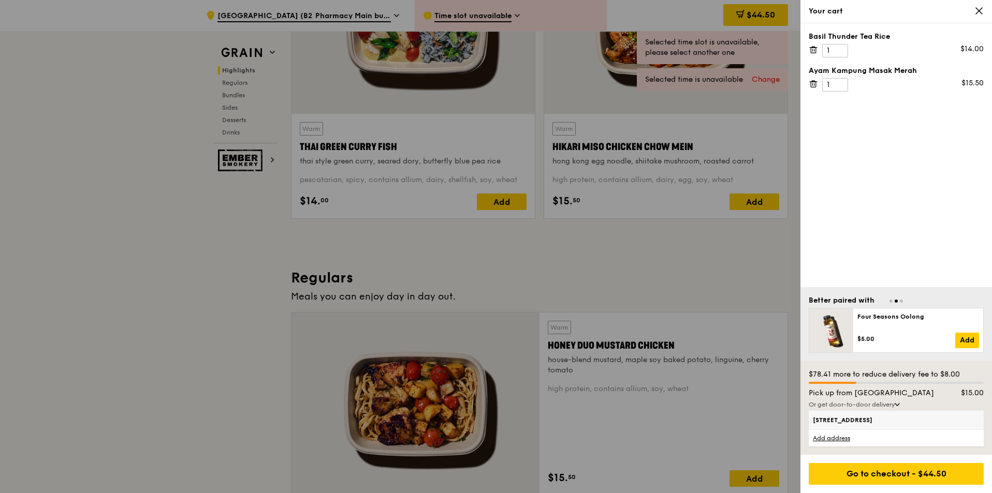
click at [883, 422] on span "[STREET_ADDRESS]" at bounding box center [875, 420] width 125 height 8
click at [0, 0] on input "[STREET_ADDRESS]" at bounding box center [0, 0] width 0 height 0
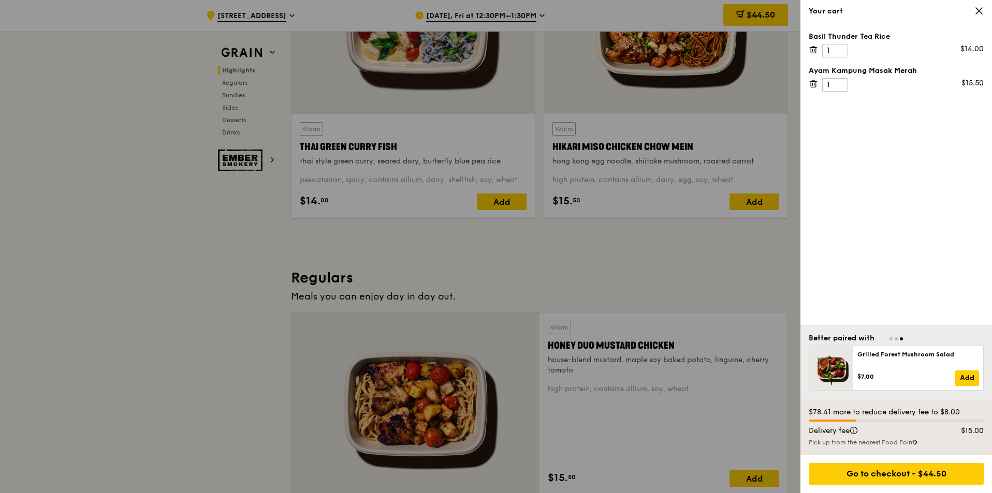
click at [650, 267] on div at bounding box center [496, 246] width 992 height 493
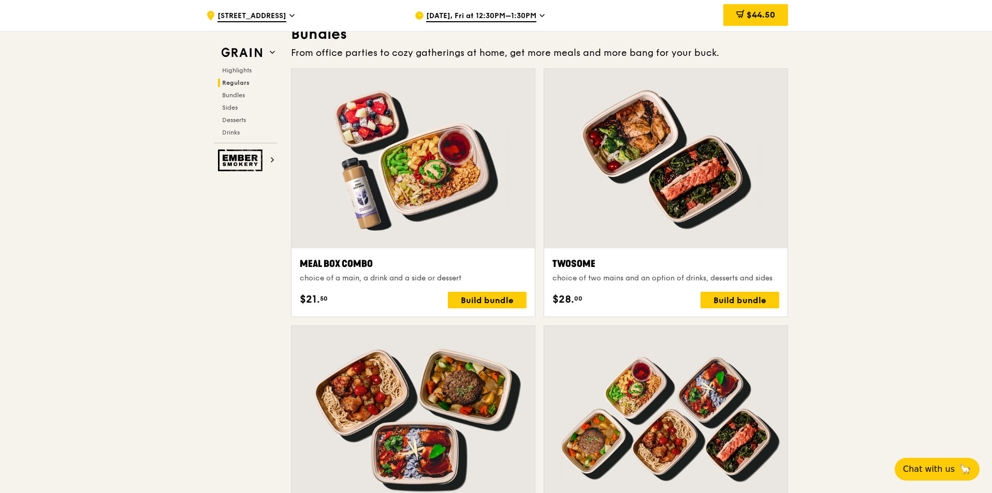
scroll to position [1497, 0]
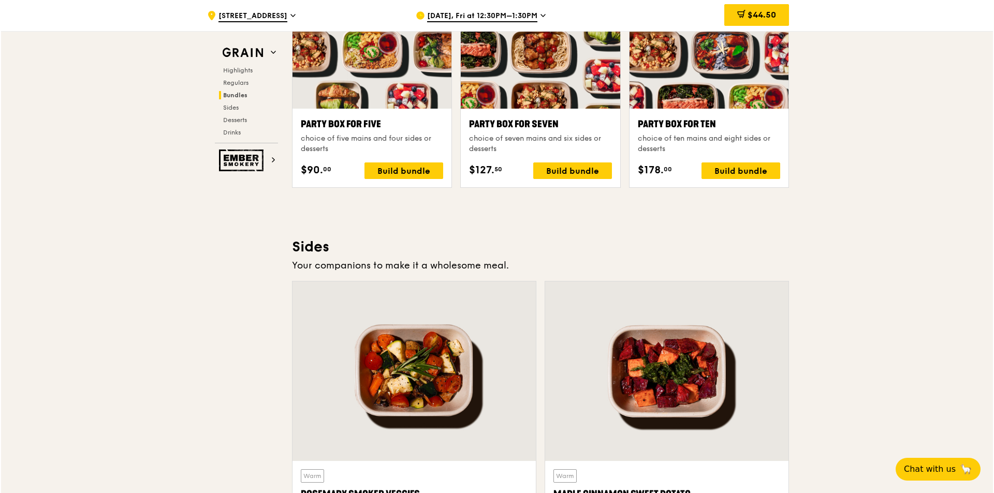
scroll to position [2067, 0]
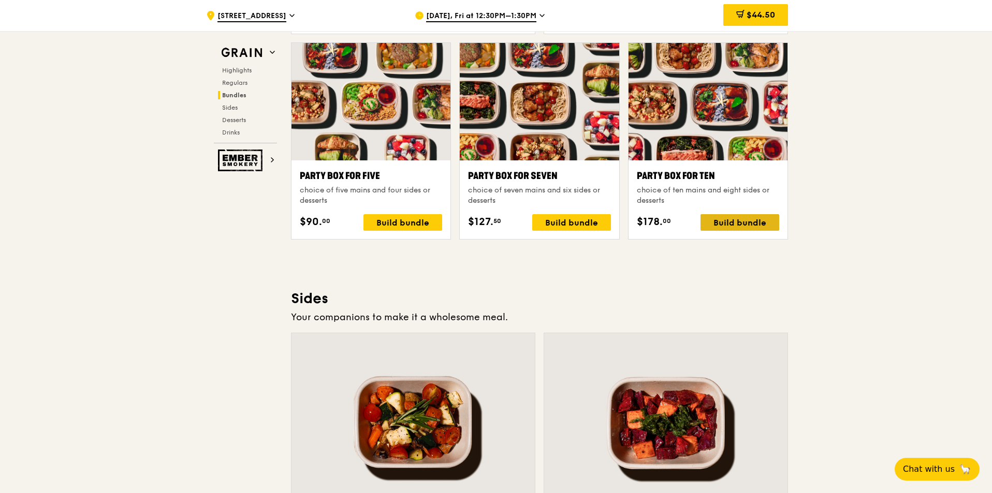
click at [737, 221] on div "Build bundle" at bounding box center [739, 222] width 79 height 17
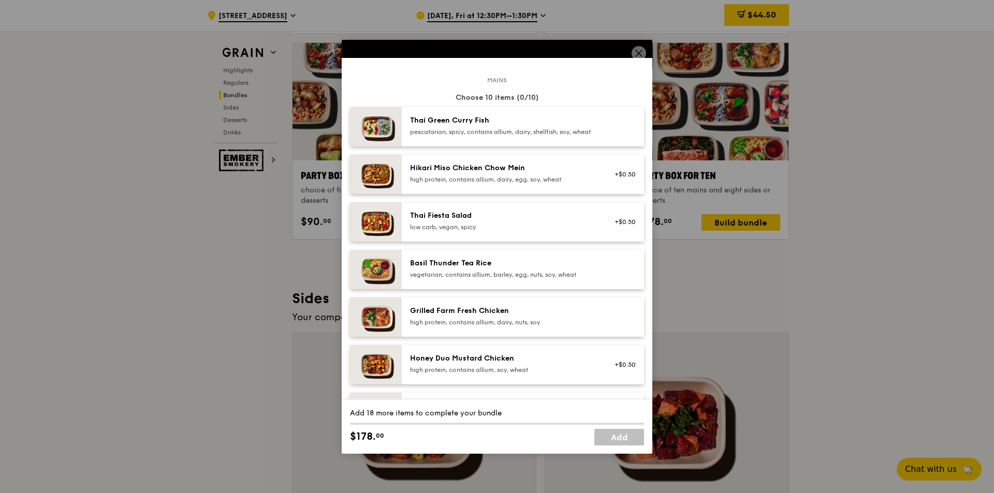
scroll to position [52, 0]
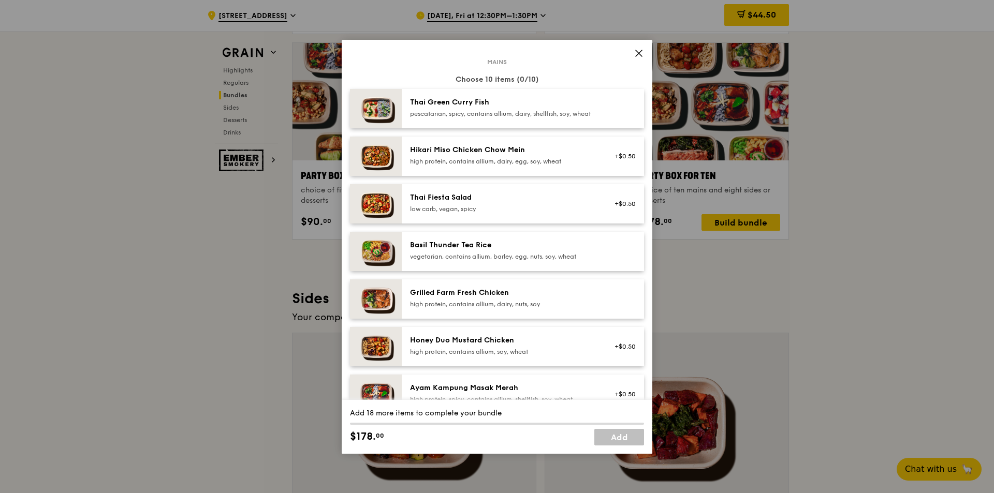
click at [547, 113] on div "pescatarian, spicy, contains allium, dairy, shellfish, soy, wheat" at bounding box center [503, 114] width 186 height 8
click at [555, 117] on div "pescatarian, spicy, contains allium, dairy, shellfish, soy, wheat" at bounding box center [503, 114] width 186 height 8
click at [524, 259] on div "Basil Thunder Tea Rice vegetarian, contains allium, barley, egg, nuts, soy, whe…" at bounding box center [503, 250] width 186 height 21
click at [524, 251] on div "Basil Thunder Tea Rice" at bounding box center [503, 245] width 186 height 10
click at [523, 298] on div "Grilled Farm Fresh Chicken" at bounding box center [503, 293] width 186 height 10
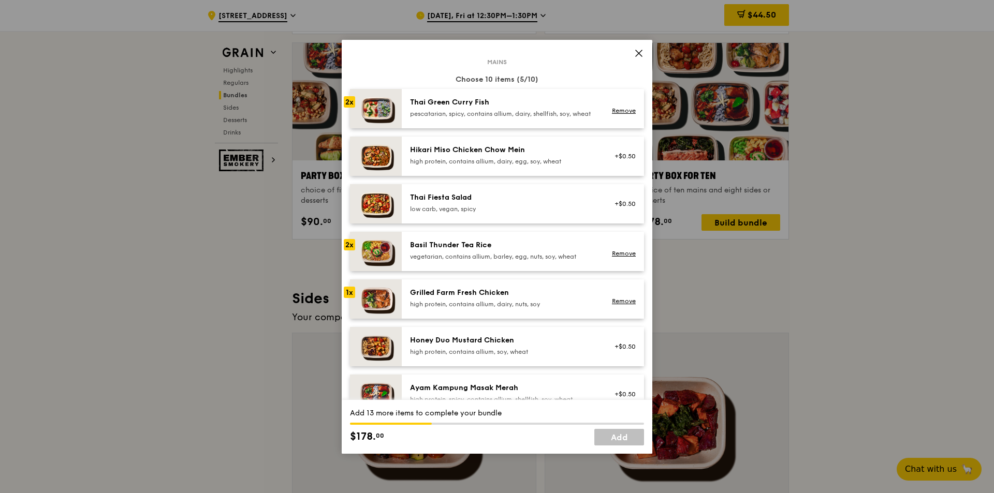
click at [523, 298] on div "Grilled Farm Fresh Chicken" at bounding box center [503, 293] width 186 height 10
click at [519, 346] on div "Honey Duo Mustard Chicken" at bounding box center [503, 340] width 186 height 10
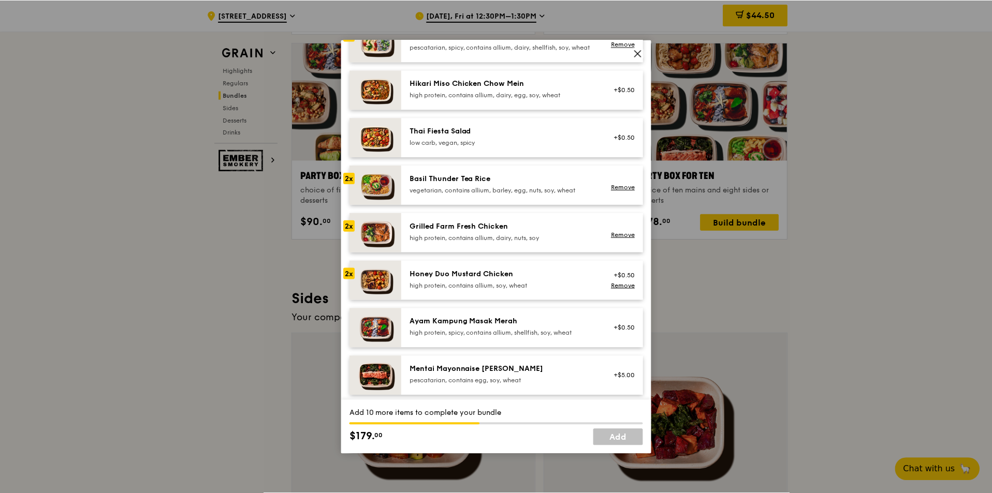
scroll to position [259, 0]
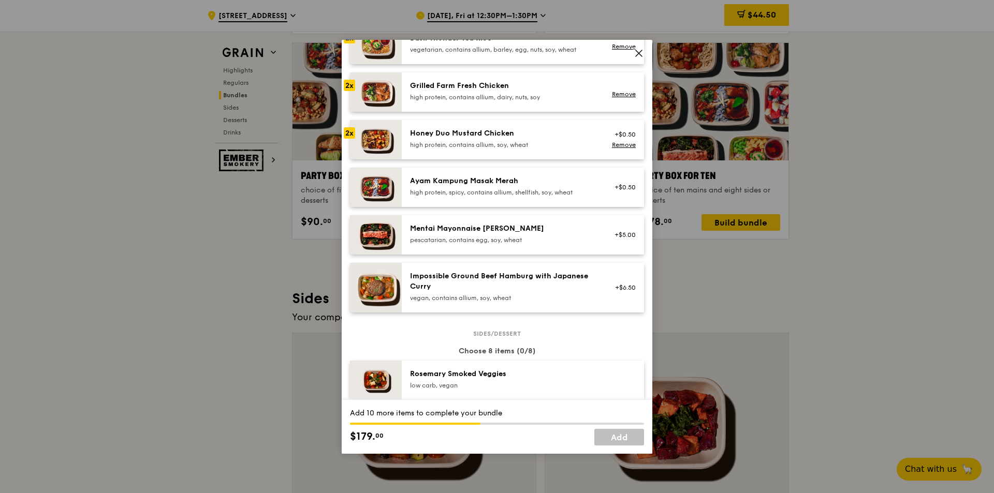
click at [500, 185] on div "Ayam Kampung Masak Merah" at bounding box center [503, 181] width 186 height 10
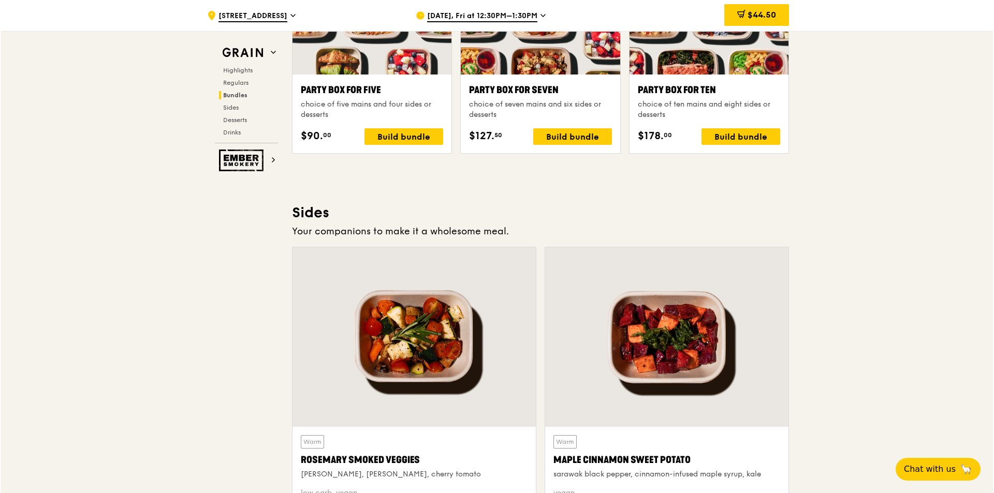
scroll to position [2067, 0]
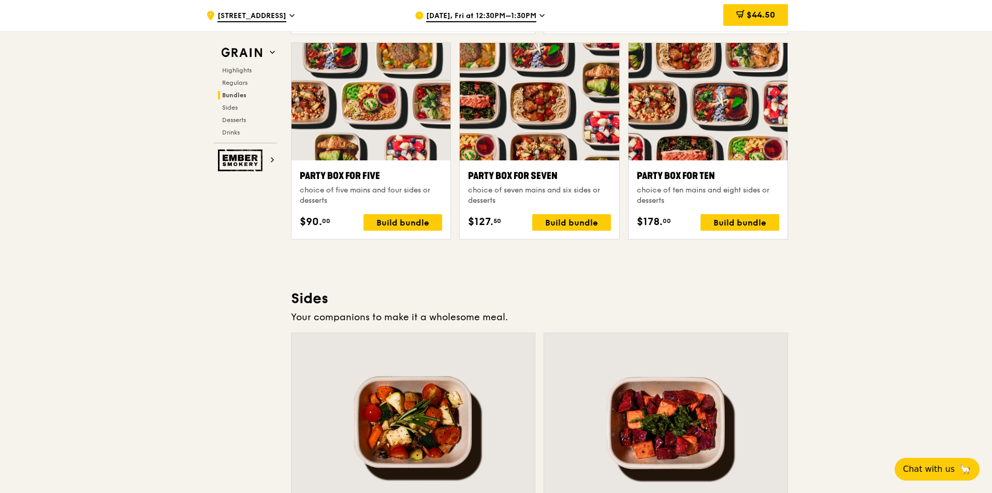
click at [889, 213] on div ".cls-1 { fill: none; stroke: #fff; stroke-linecap: round; stroke-linejoin: roun…" at bounding box center [496, 163] width 992 height 4361
click at [741, 217] on div "Build bundle" at bounding box center [739, 222] width 79 height 17
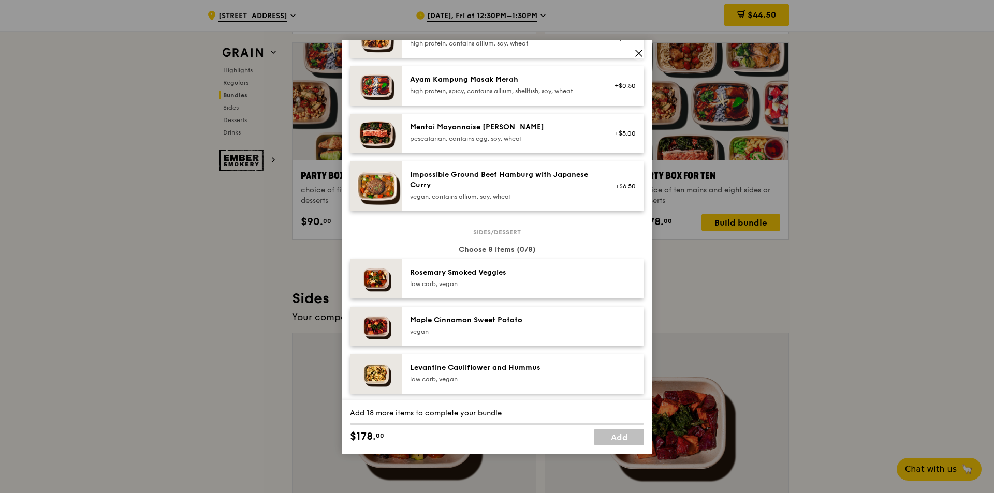
scroll to position [362, 0]
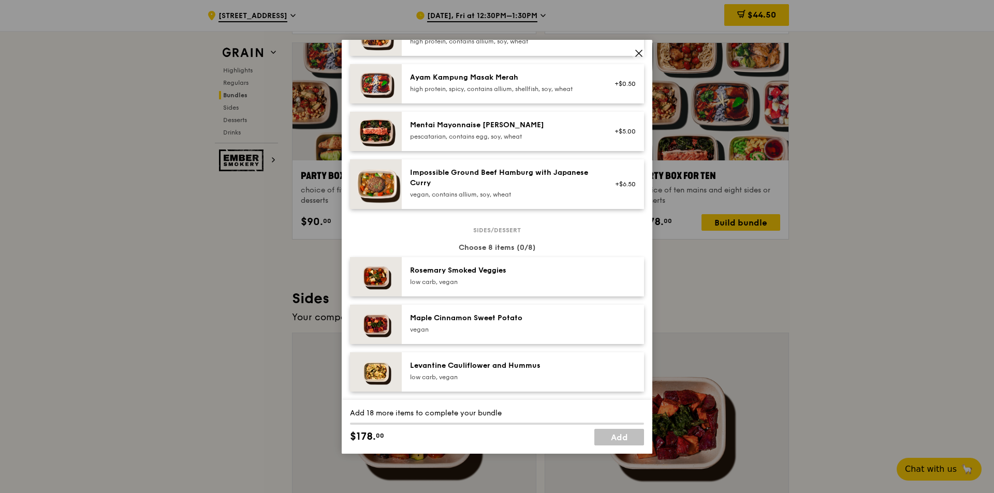
click at [518, 276] on div "Rosemary Smoked Veggies" at bounding box center [503, 271] width 186 height 10
drag, startPoint x: 523, startPoint y: 326, endPoint x: 525, endPoint y: 335, distance: 9.4
click at [523, 324] on div "Maple Cinnamon Sweet Potato" at bounding box center [503, 318] width 186 height 10
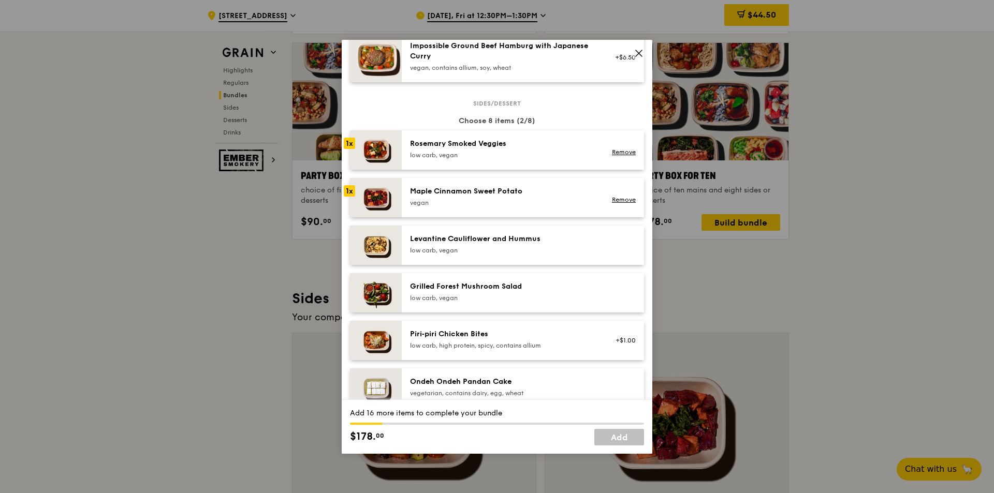
scroll to position [518, 0]
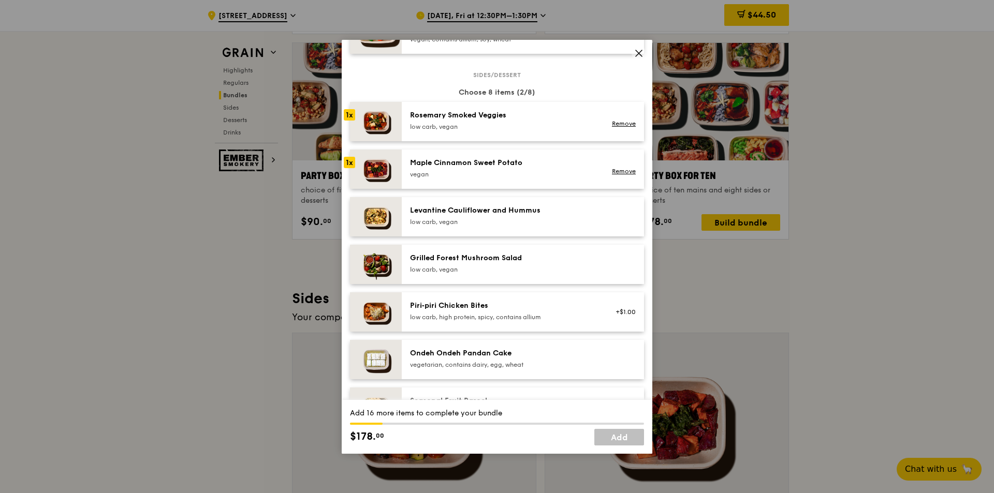
click at [534, 216] on div "Levantine Cauliflower and Hummus" at bounding box center [503, 211] width 186 height 10
click at [522, 263] on div "Grilled Forest Mushroom Salad" at bounding box center [503, 258] width 186 height 10
click at [519, 309] on div "Piri‑piri Chicken Bites low carb, high protein, spicy, contains allium +$1.00" at bounding box center [523, 311] width 242 height 39
click at [514, 121] on div "Rosemary Smoked Veggies" at bounding box center [503, 115] width 186 height 10
click at [522, 168] on div "Maple Cinnamon Sweet Potato" at bounding box center [503, 163] width 186 height 10
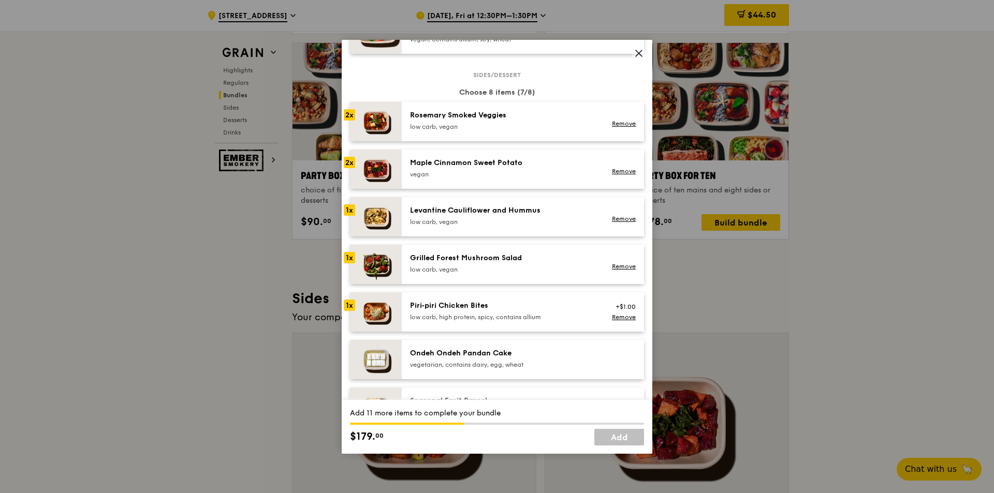
click at [526, 177] on div "Maple Cinnamon Sweet Potato [GEOGRAPHIC_DATA]" at bounding box center [503, 168] width 186 height 21
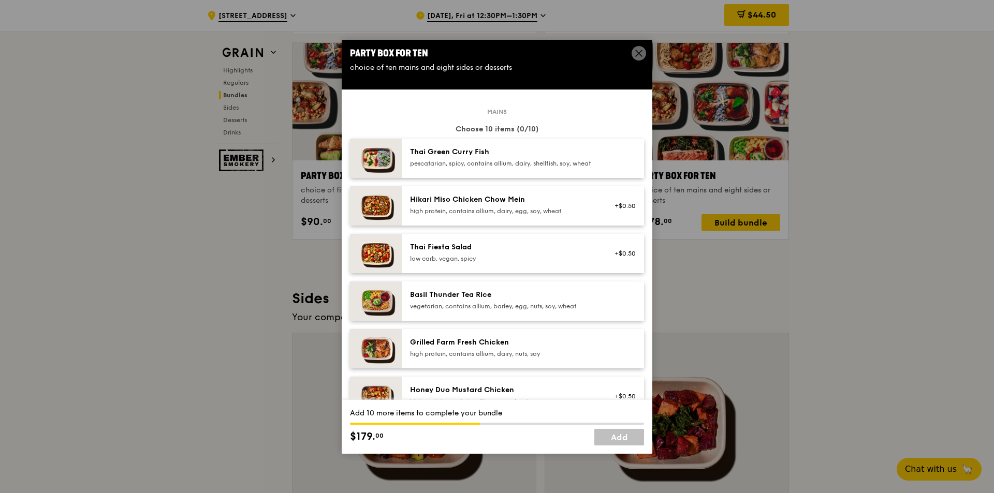
scroll to position [0, 0]
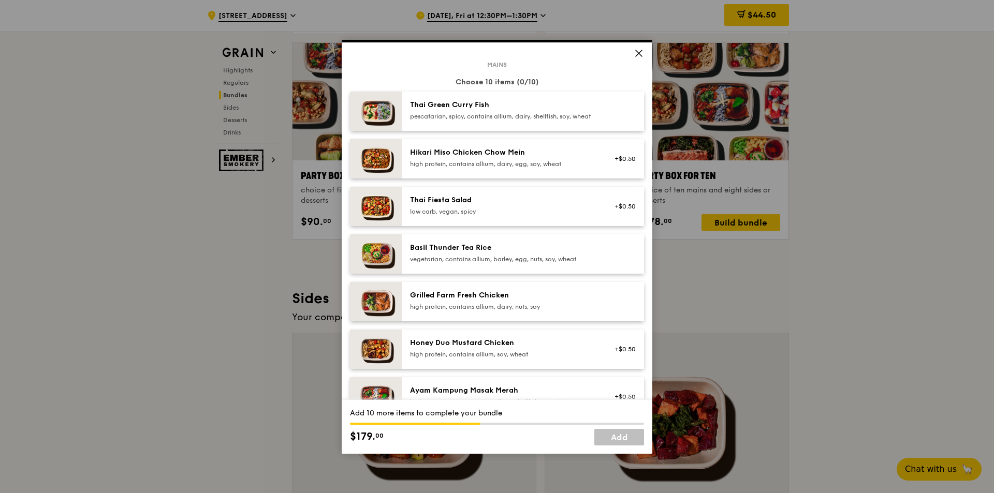
click at [562, 209] on div "Mains Choose 10 items (0/10) Thai Green [PERSON_NAME] Fish pescatarian, spicy, …" at bounding box center [497, 303] width 294 height 479
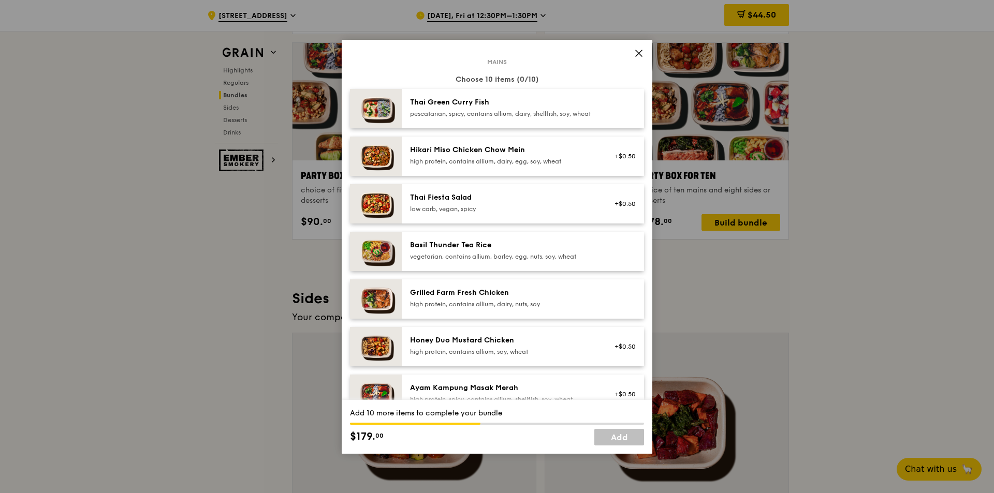
click at [559, 213] on div "low carb, vegan, spicy" at bounding box center [503, 209] width 186 height 8
click at [555, 168] on div "Hikari Miso Chicken Chow Mein high protein, contains allium, dairy, egg, soy, w…" at bounding box center [503, 156] width 198 height 23
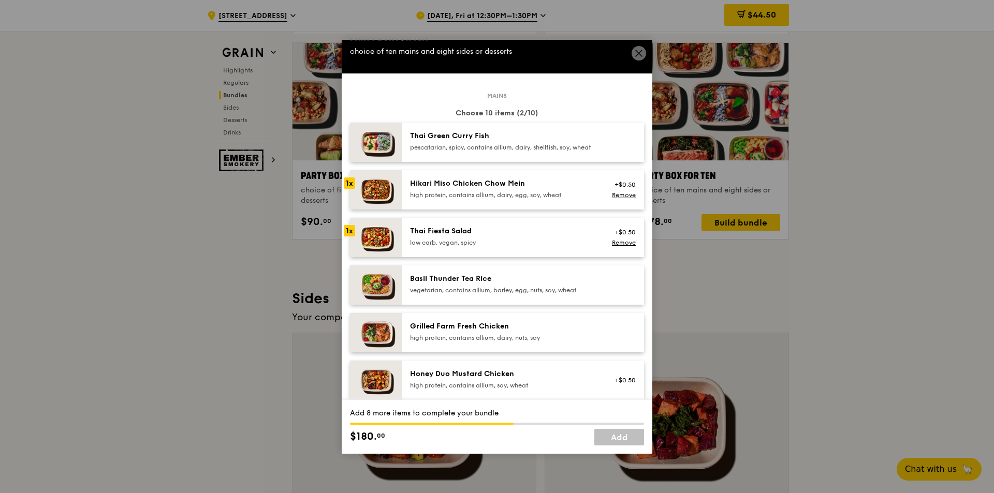
scroll to position [0, 0]
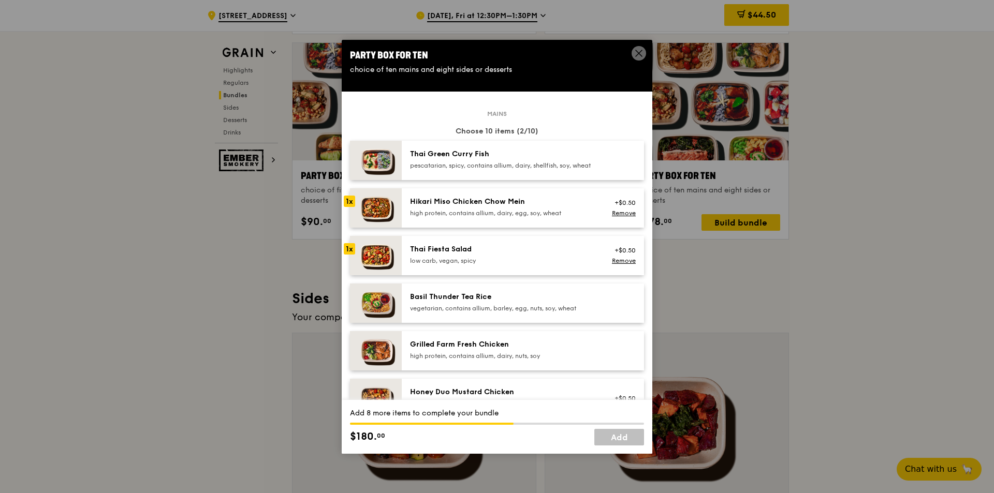
click at [539, 170] on div "pescatarian, spicy, contains allium, dairy, shellfish, soy, wheat" at bounding box center [503, 166] width 186 height 8
click at [551, 207] on div "Hikari Miso Chicken Chow Mein" at bounding box center [503, 202] width 186 height 10
click at [553, 255] on div "Thai Fiesta Salad" at bounding box center [503, 249] width 186 height 10
click at [531, 302] on div "Basil Thunder Tea Rice" at bounding box center [503, 297] width 186 height 10
click at [532, 300] on div "Basil Thunder Tea Rice" at bounding box center [503, 297] width 186 height 10
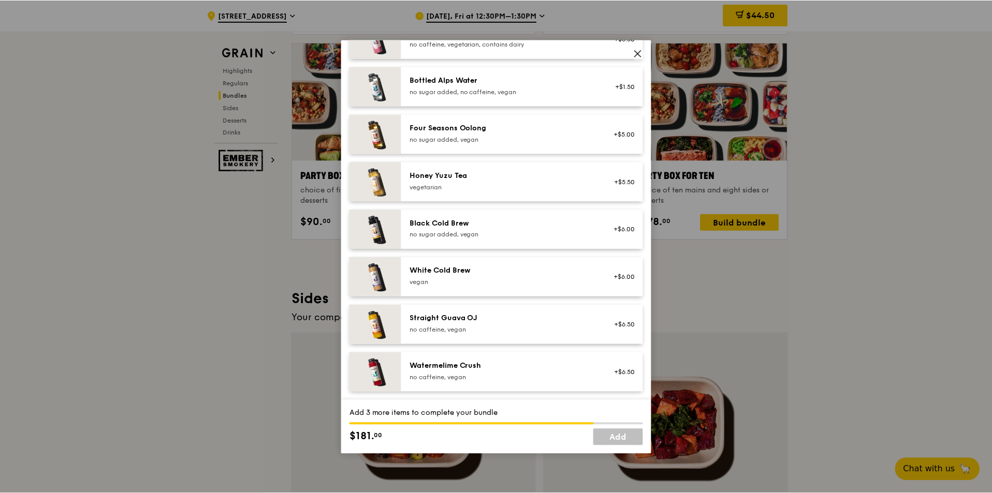
scroll to position [1185, 0]
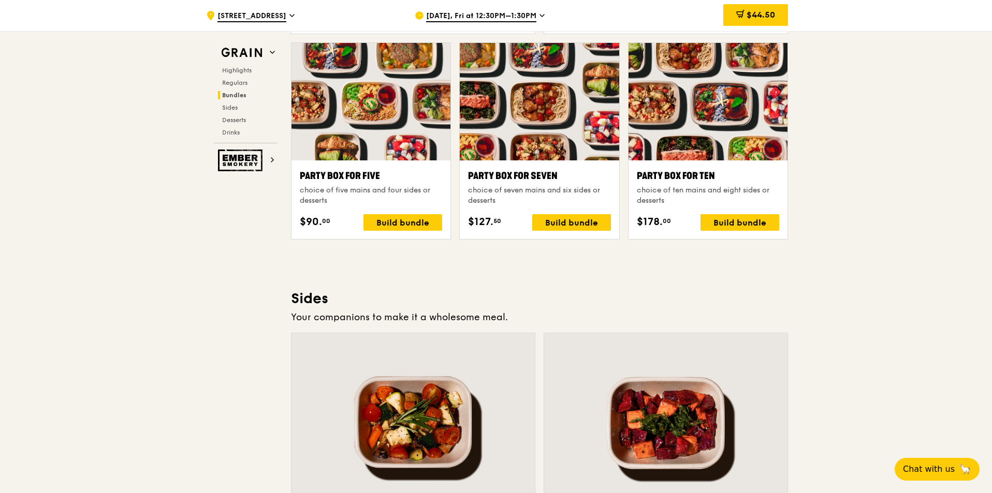
click at [861, 306] on div ".cls-1 { fill: none; stroke: #fff; stroke-linecap: round; stroke-linejoin: roun…" at bounding box center [496, 163] width 992 height 4361
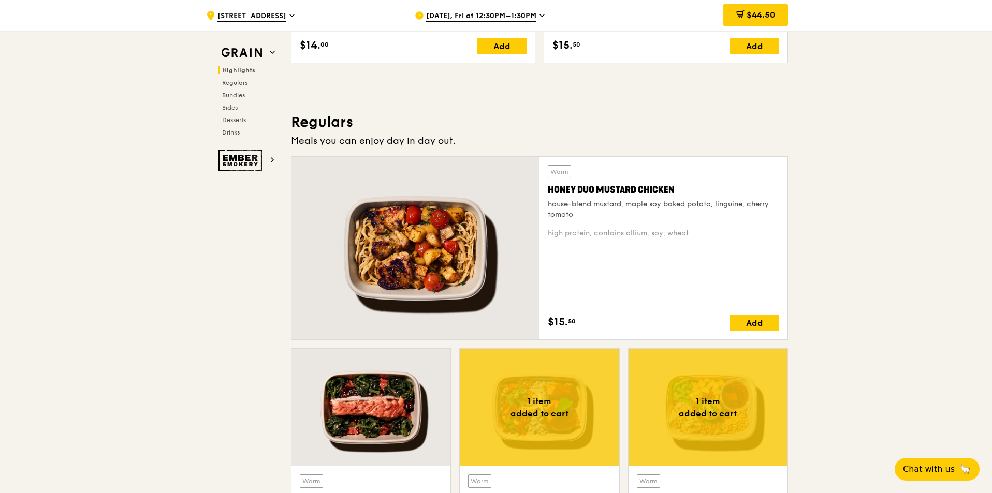
scroll to position [617, 0]
click at [691, 377] on div at bounding box center [707, 408] width 159 height 118
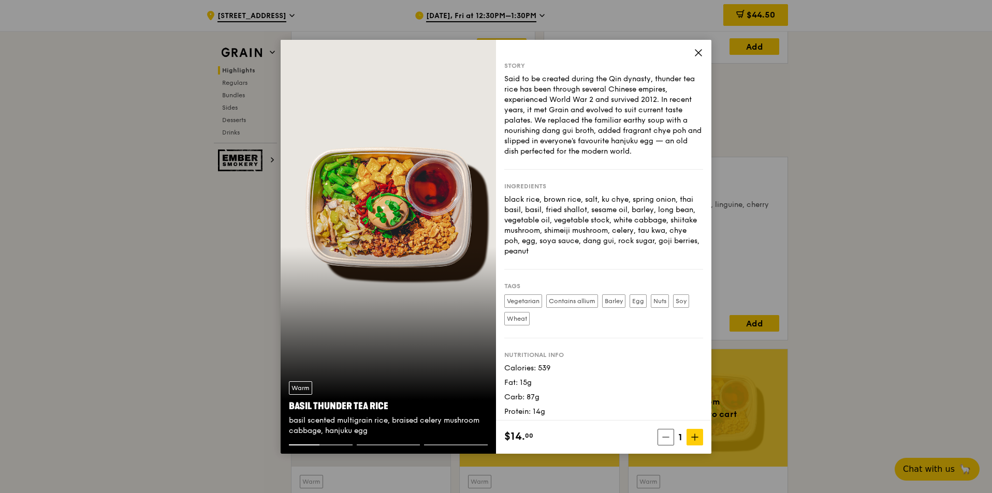
click at [694, 48] on icon at bounding box center [698, 52] width 9 height 9
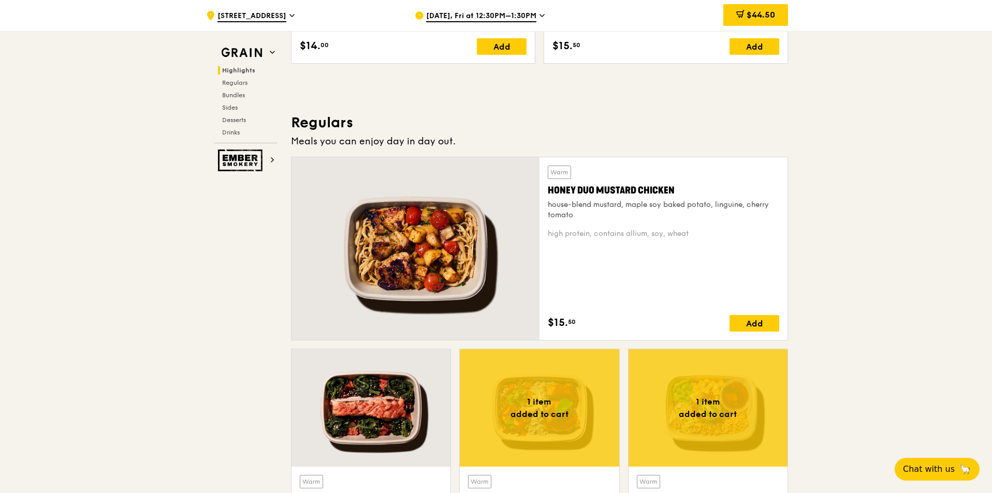
click at [573, 394] on div at bounding box center [539, 408] width 159 height 118
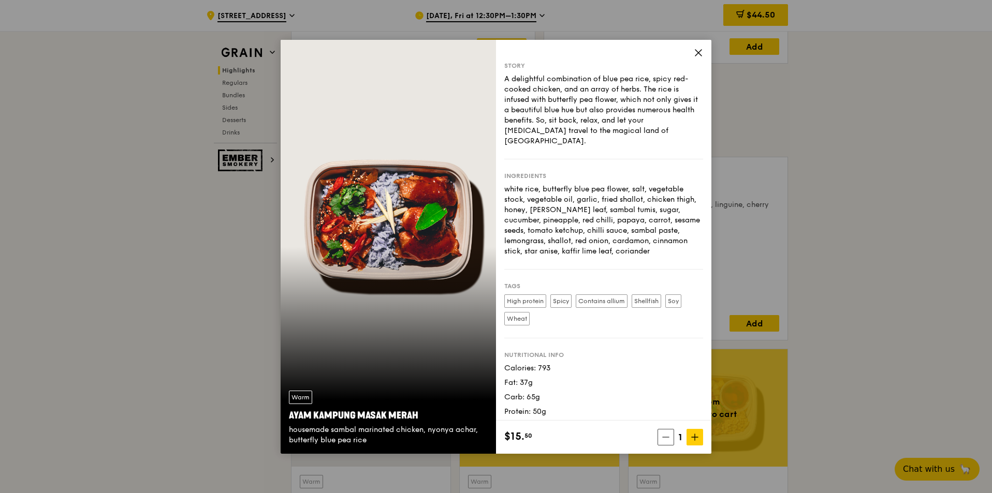
click at [674, 434] on span "1" at bounding box center [680, 437] width 12 height 14
click at [666, 434] on icon at bounding box center [665, 437] width 7 height 7
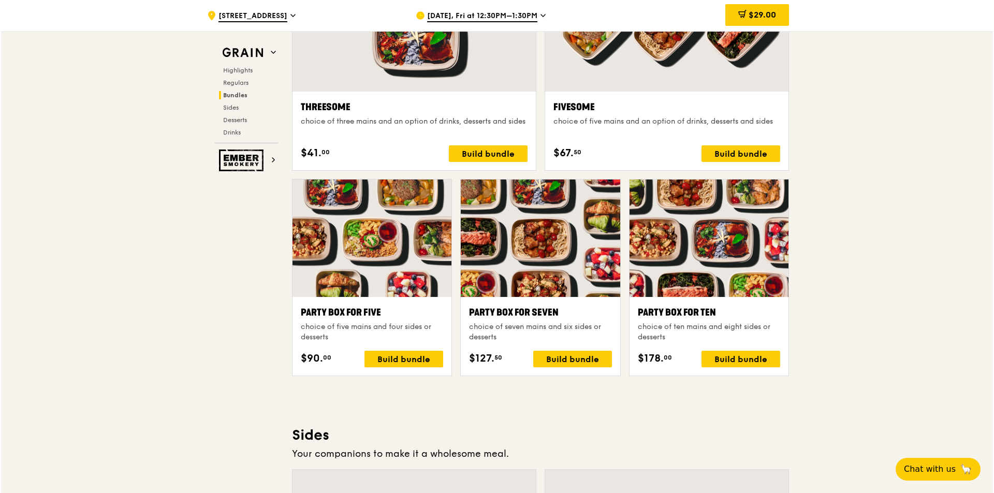
scroll to position [1963, 0]
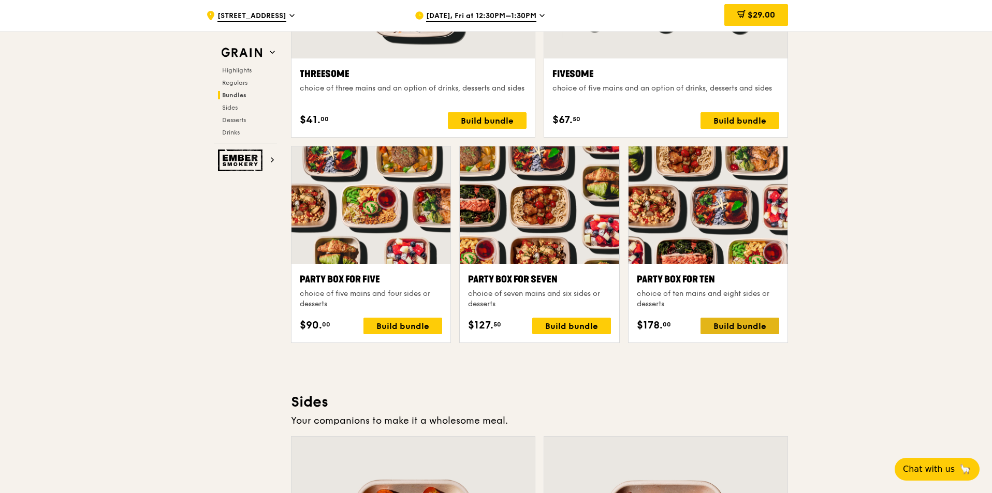
click at [733, 330] on div "Build bundle" at bounding box center [739, 326] width 79 height 17
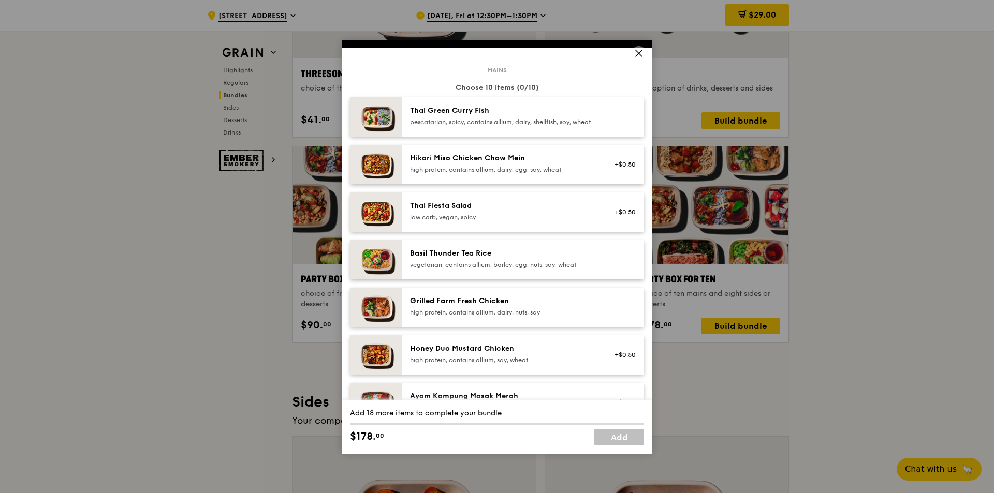
scroll to position [0, 0]
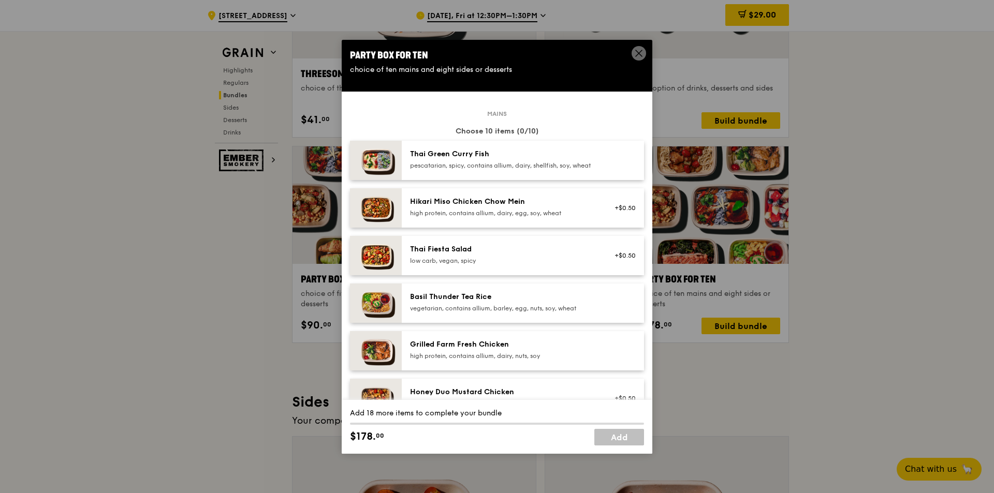
click at [564, 170] on div "pescatarian, spicy, contains allium, dairy, shellfish, soy, wheat" at bounding box center [503, 166] width 186 height 8
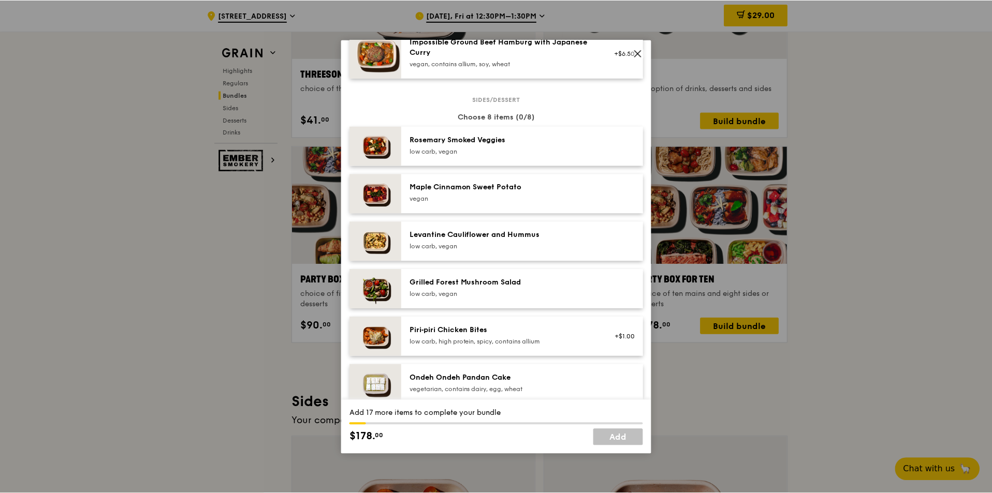
scroll to position [512, 0]
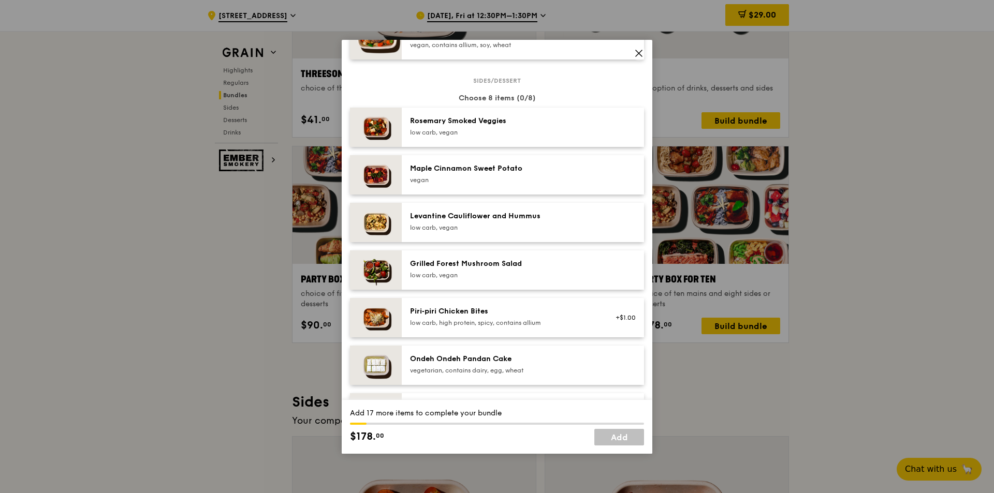
click at [516, 137] on div "low carb, vegan" at bounding box center [503, 132] width 186 height 8
click at [518, 137] on div "low carb, vegan" at bounding box center [503, 132] width 186 height 8
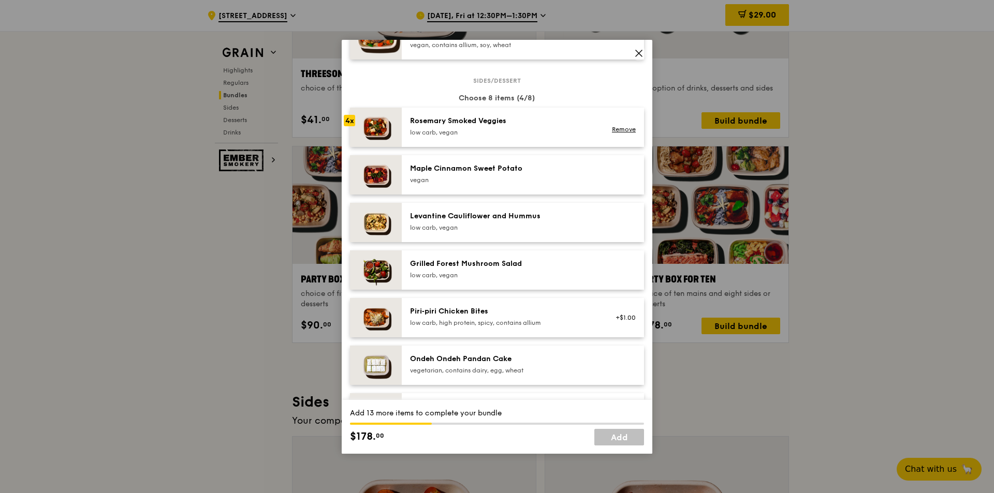
click at [518, 137] on div "low carb, vegan" at bounding box center [503, 132] width 186 height 8
click at [526, 184] on div "vegan" at bounding box center [503, 180] width 186 height 8
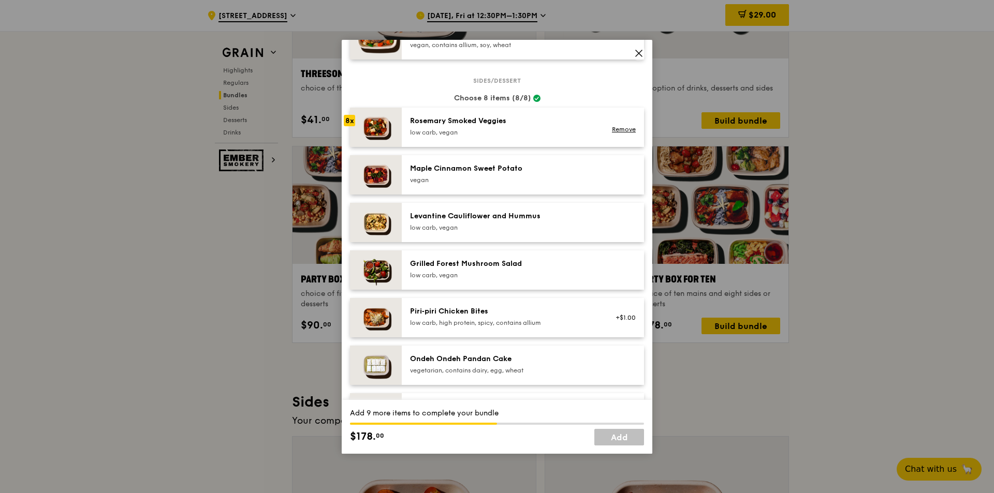
click at [525, 174] on div "Maple Cinnamon Sweet Potato" at bounding box center [503, 169] width 186 height 10
click at [619, 133] on link "Remove" at bounding box center [624, 129] width 24 height 7
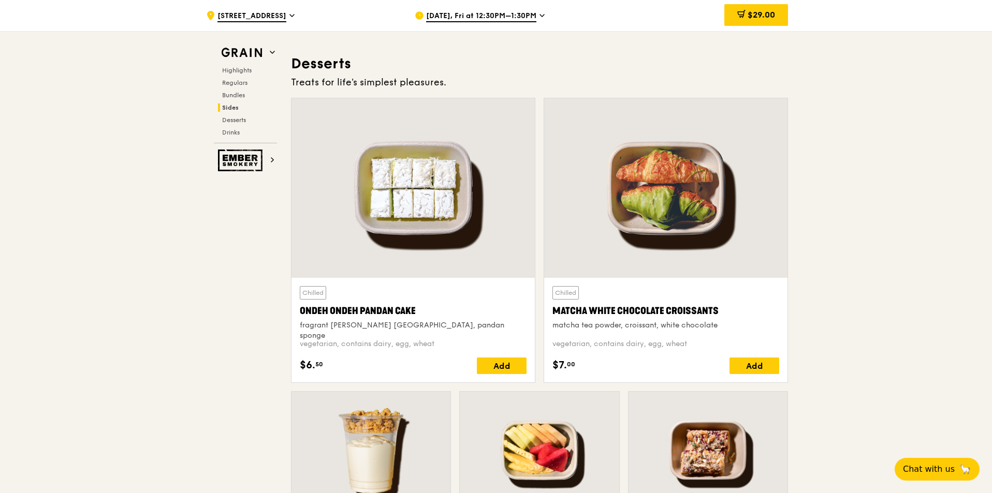
scroll to position [2895, 0]
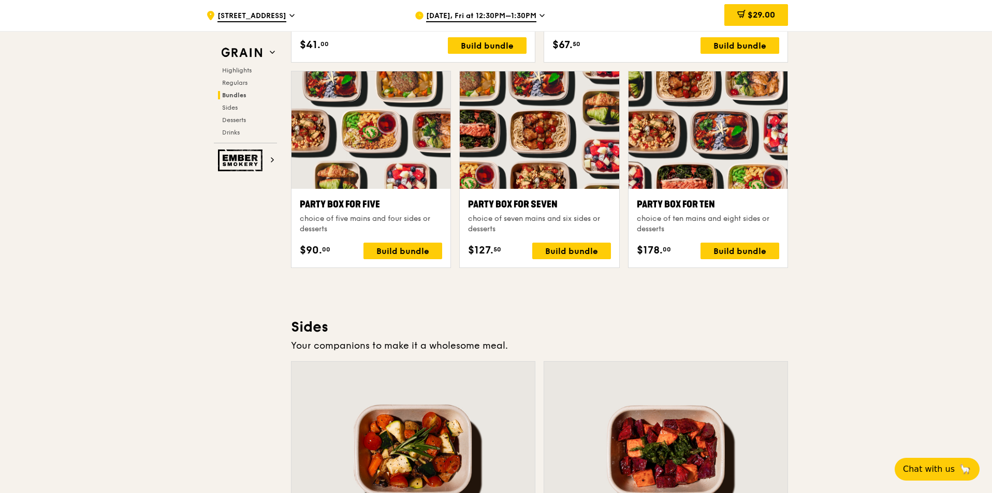
scroll to position [1987, 0]
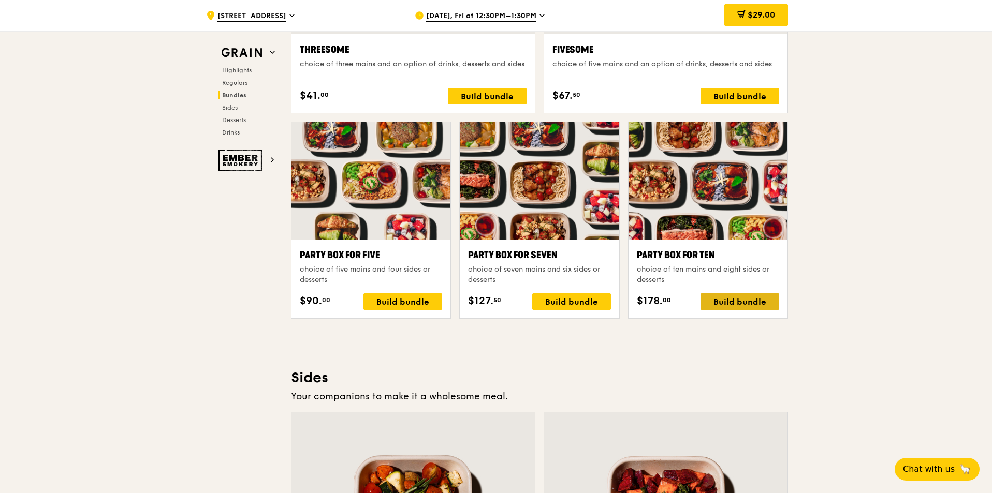
click at [748, 308] on div "Build bundle" at bounding box center [739, 302] width 79 height 17
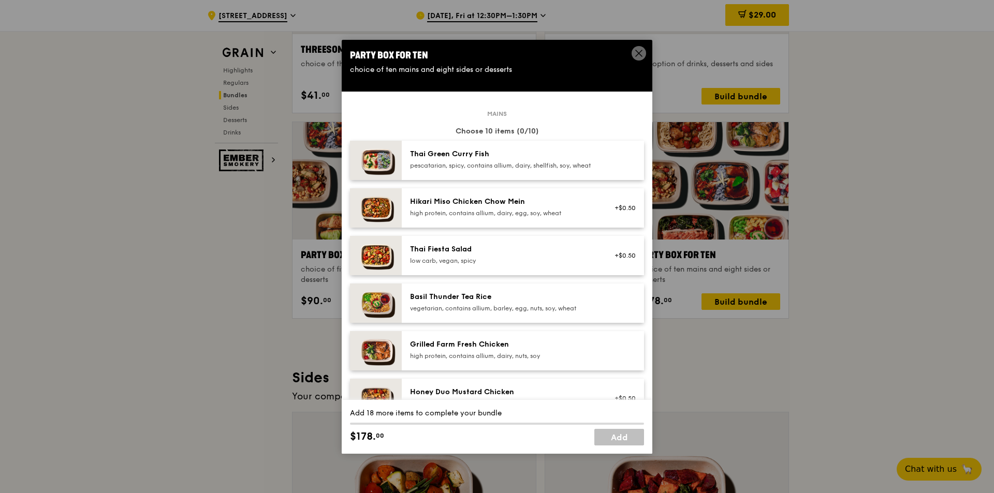
click at [643, 48] on span at bounding box center [639, 53] width 14 height 14
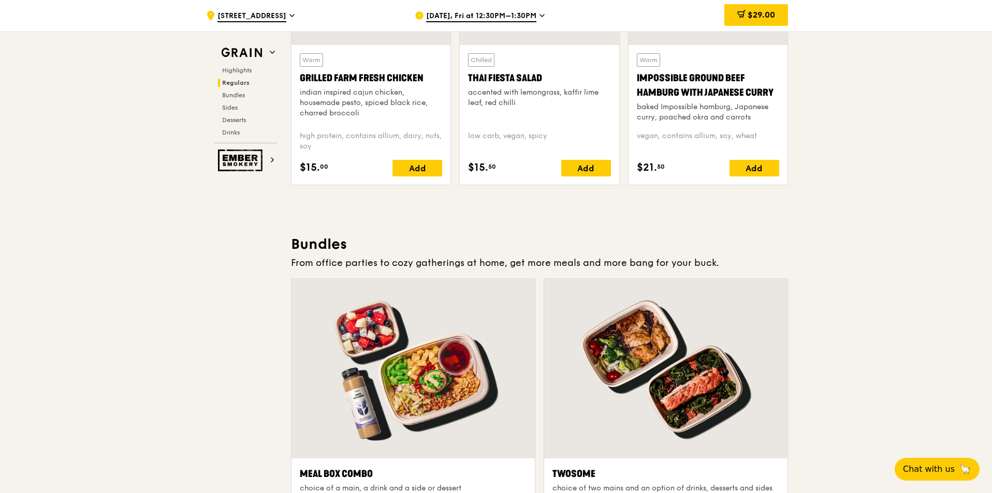
scroll to position [1263, 0]
